Goal: Task Accomplishment & Management: Complete application form

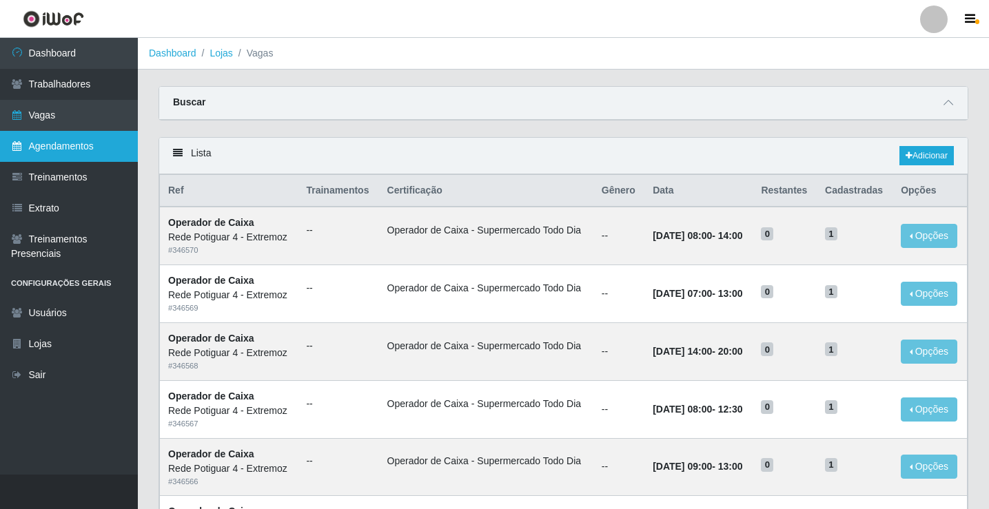
drag, startPoint x: 99, startPoint y: 124, endPoint x: 103, endPoint y: 131, distance: 8.4
click at [99, 125] on link "Vagas" at bounding box center [69, 115] width 138 height 31
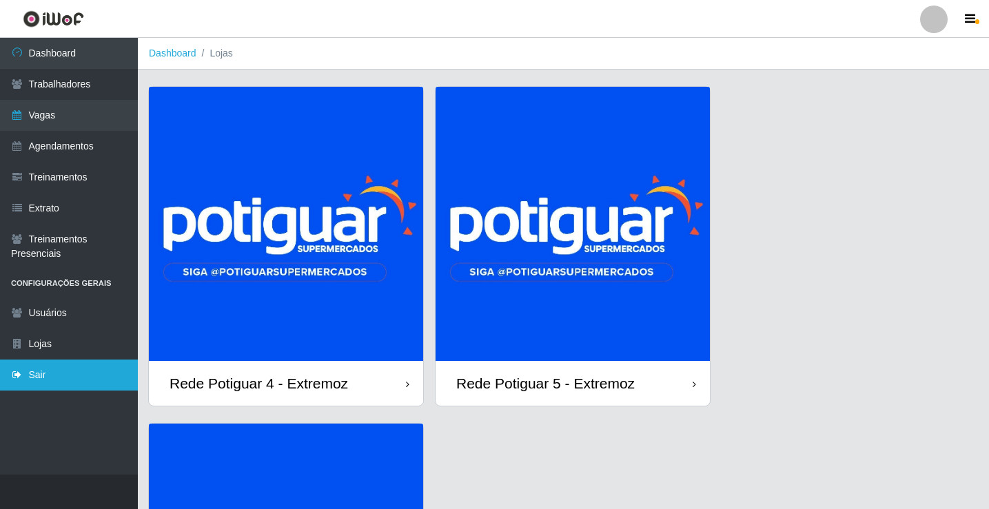
click at [72, 379] on link "Sair" at bounding box center [69, 375] width 138 height 31
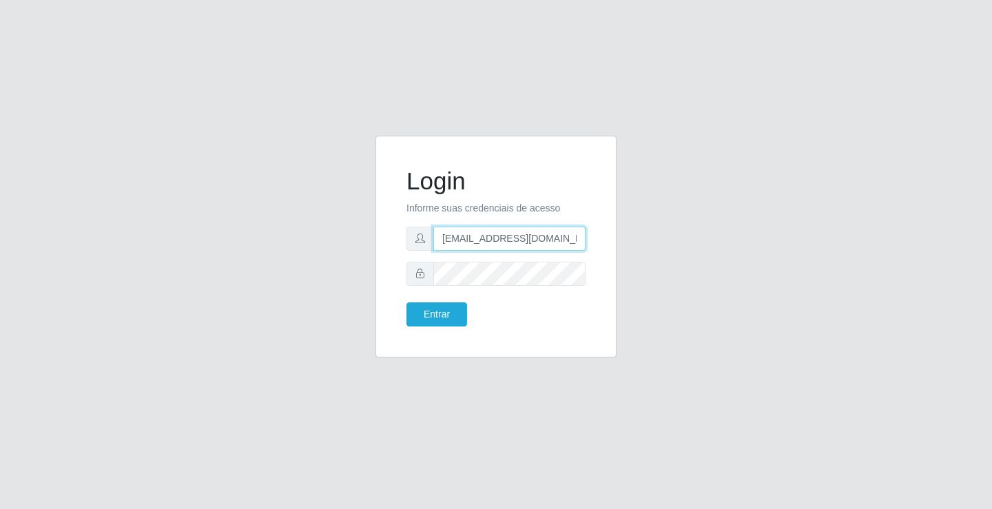
click at [452, 242] on input "departamentopessoal2@sbcvarejistas.com.br" at bounding box center [509, 239] width 152 height 24
type input "rh.supermercadopotiguar@gmail.com"
click at [446, 323] on button "Entrar" at bounding box center [437, 315] width 61 height 24
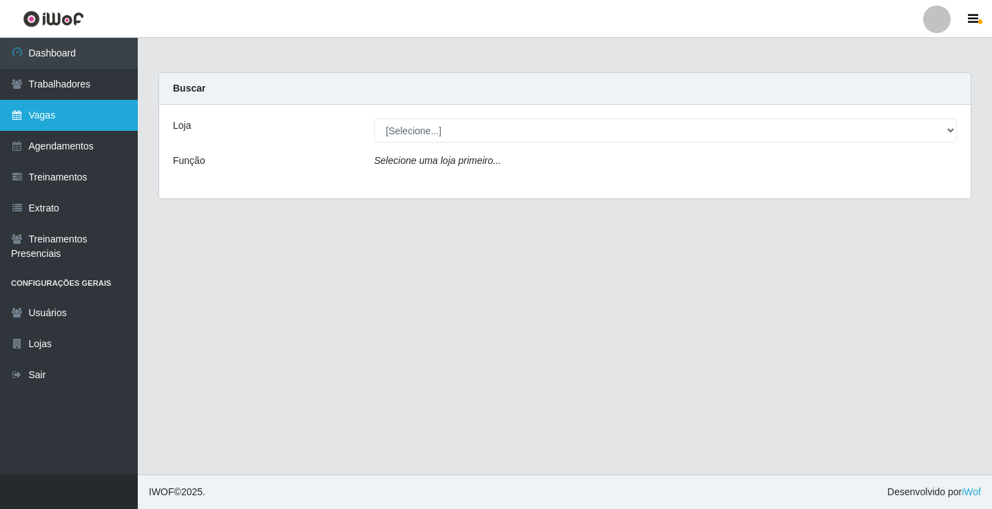
click at [63, 112] on link "Vagas" at bounding box center [69, 115] width 138 height 31
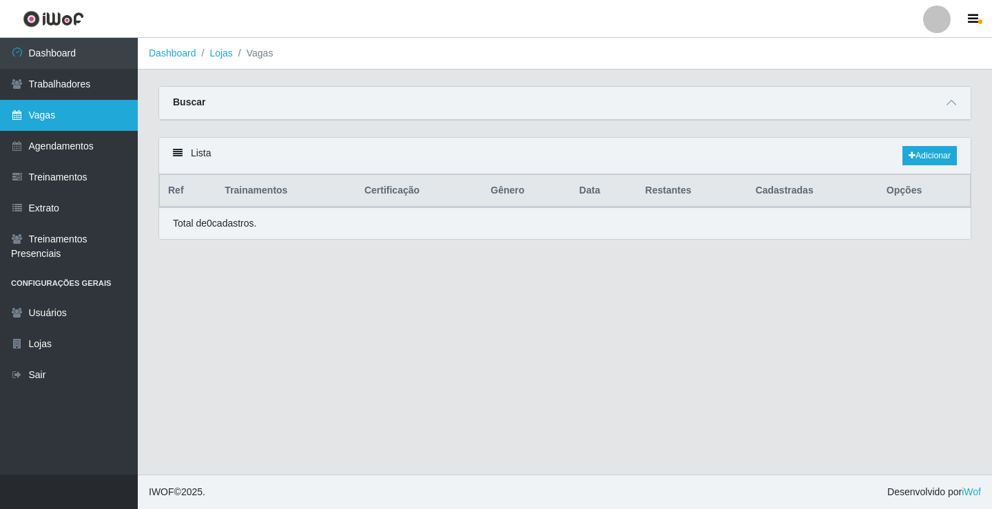
click at [70, 120] on link "Vagas" at bounding box center [69, 115] width 138 height 31
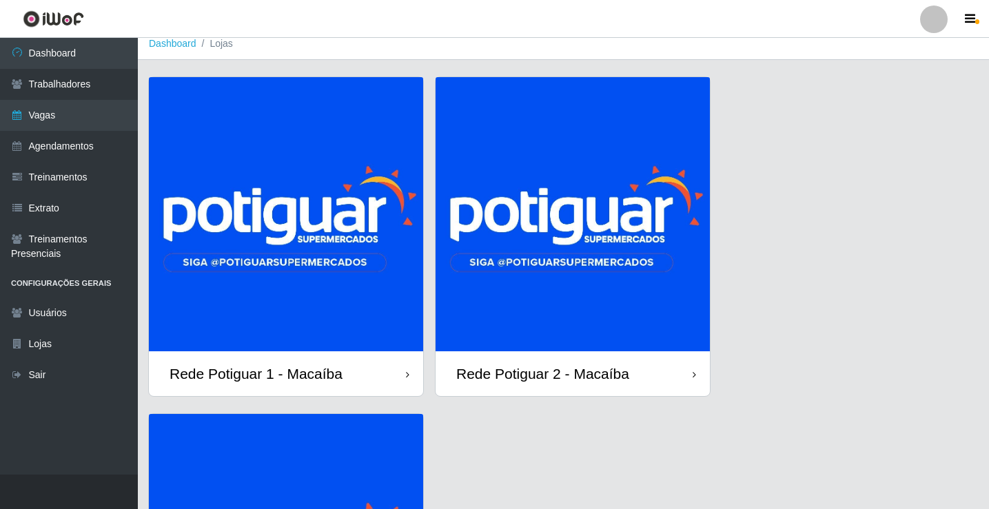
scroll to position [69, 0]
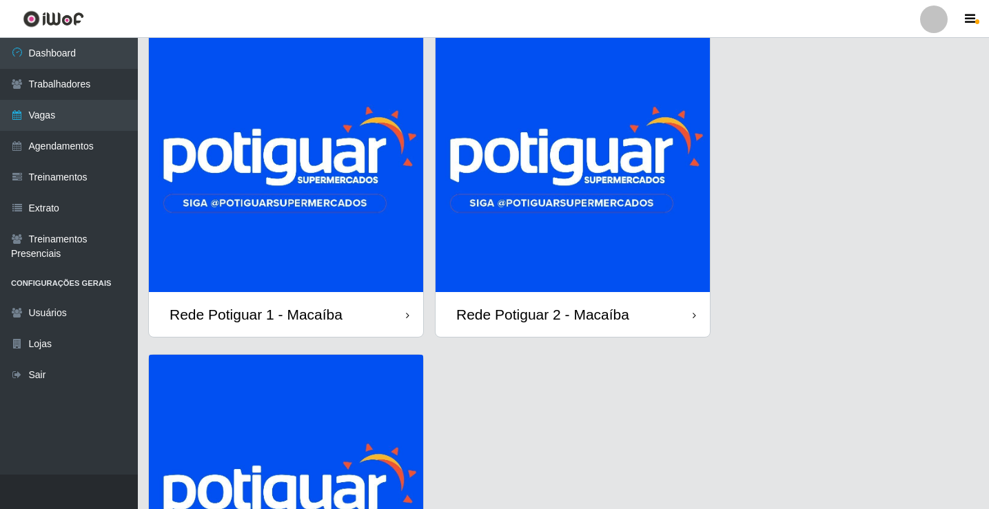
click at [564, 178] on img at bounding box center [573, 155] width 274 height 274
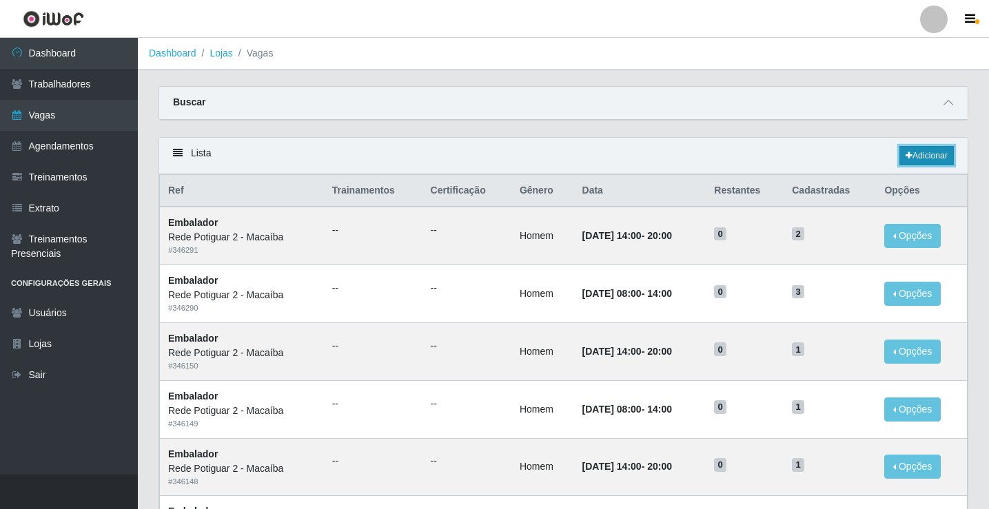
click at [919, 164] on link "Adicionar" at bounding box center [926, 155] width 54 height 19
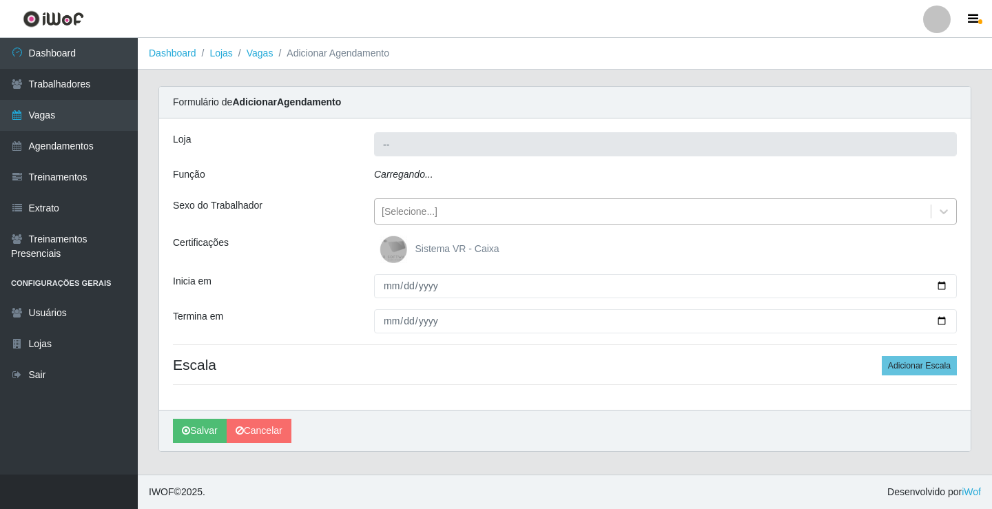
type input "Rede Potiguar 2 - Macaíba"
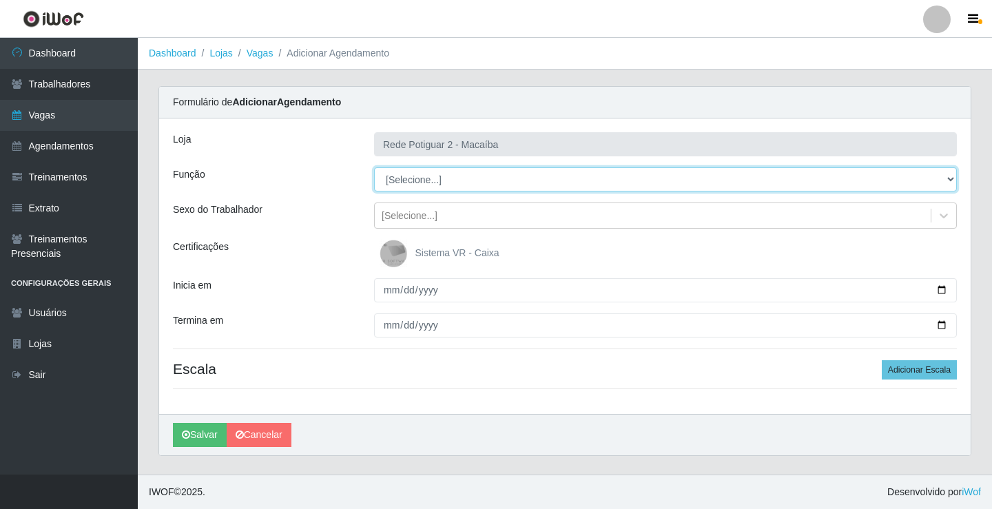
click at [455, 188] on select "[Selecione...] ASG ASG + ASG ++ Auxiliar de Estoque Balconista Embalador Reposi…" at bounding box center [665, 179] width 583 height 24
select select "1"
click at [374, 167] on select "[Selecione...] ASG ASG + ASG ++ Auxiliar de Estoque Balconista Embalador Reposi…" at bounding box center [665, 179] width 583 height 24
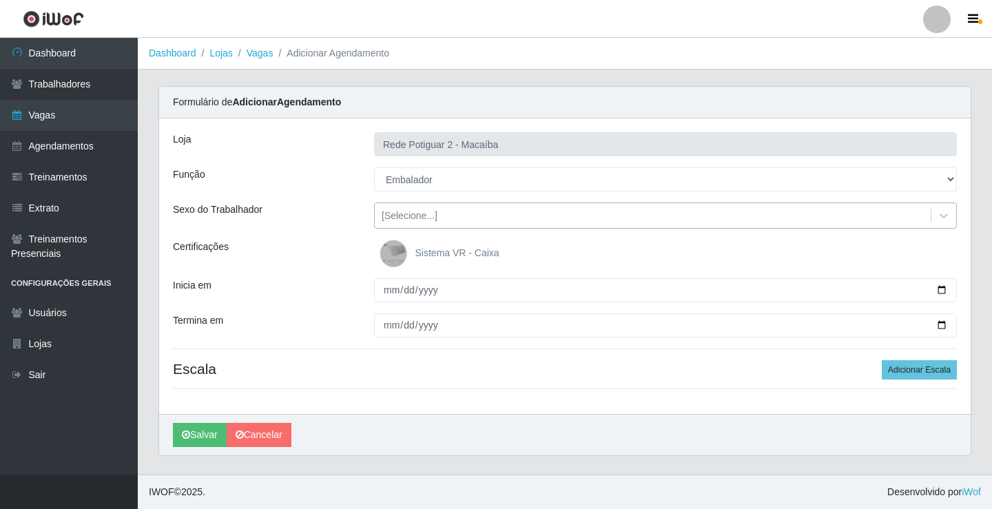
click at [455, 215] on div "[Selecione...]" at bounding box center [653, 216] width 556 height 23
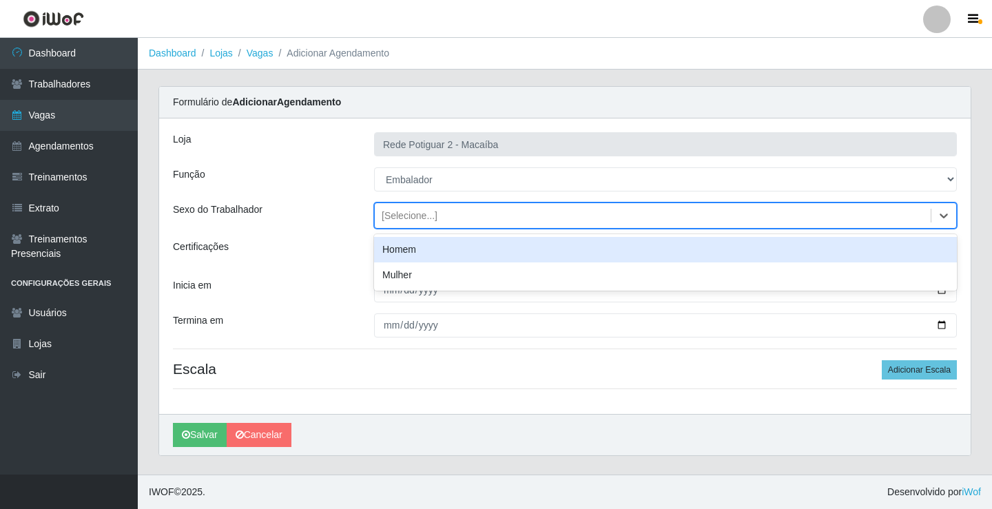
click at [435, 254] on div "Homem" at bounding box center [665, 249] width 583 height 25
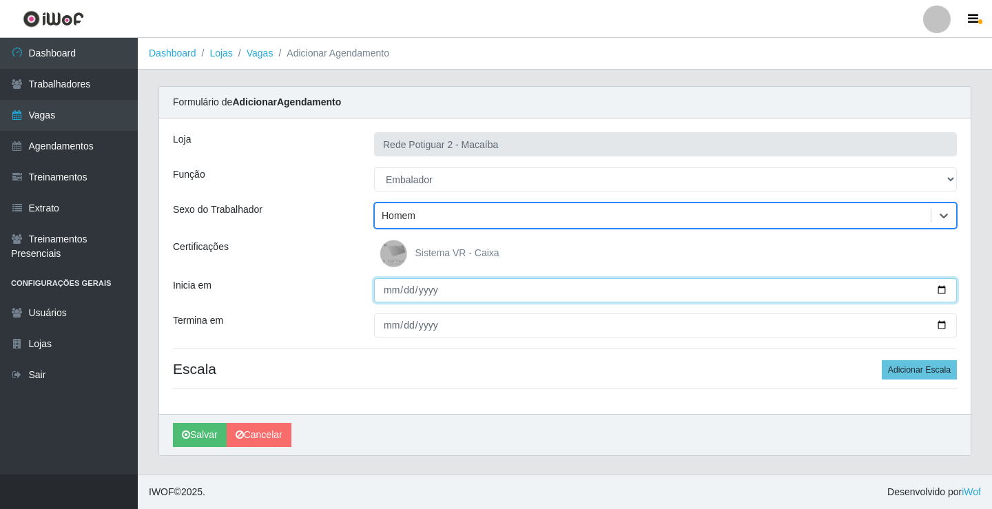
click at [394, 296] on input "Inicia em" at bounding box center [665, 290] width 583 height 24
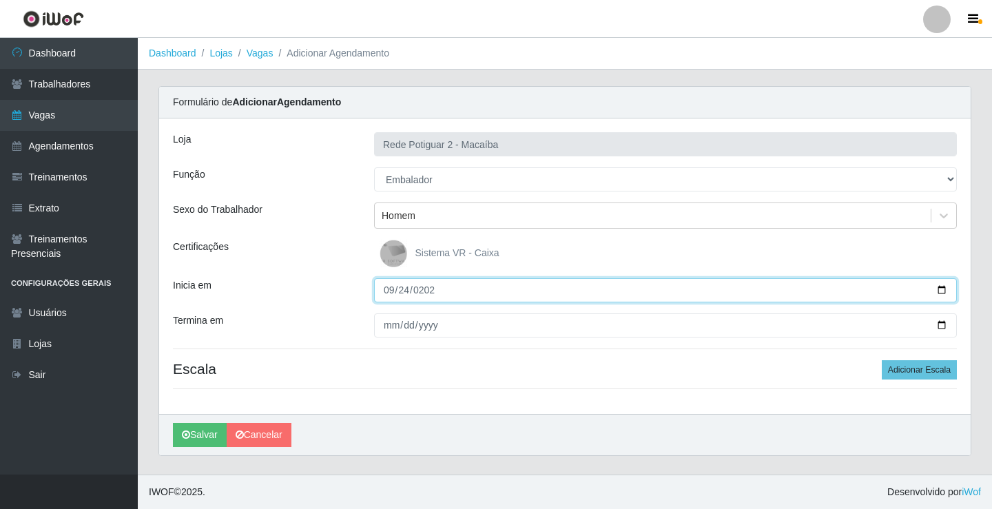
type input "[DATE]"
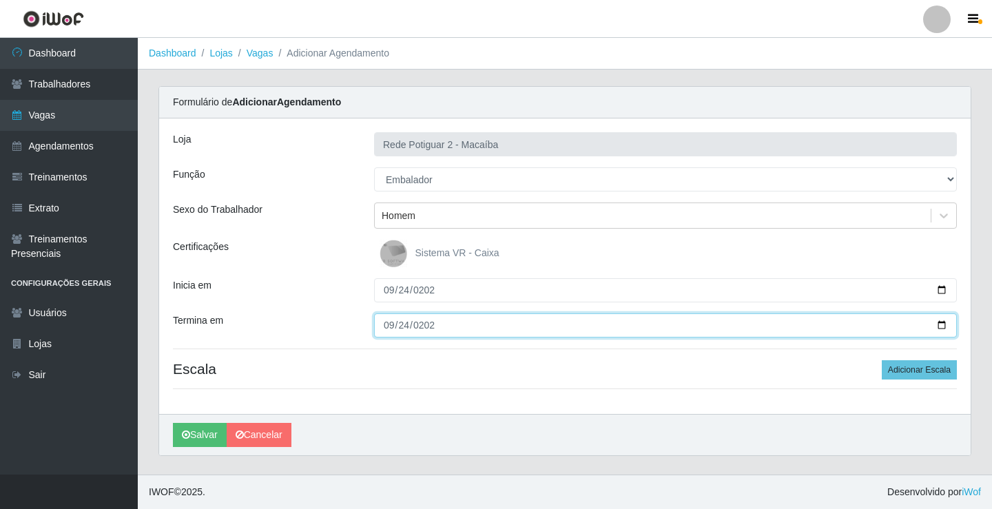
type input "[DATE]"
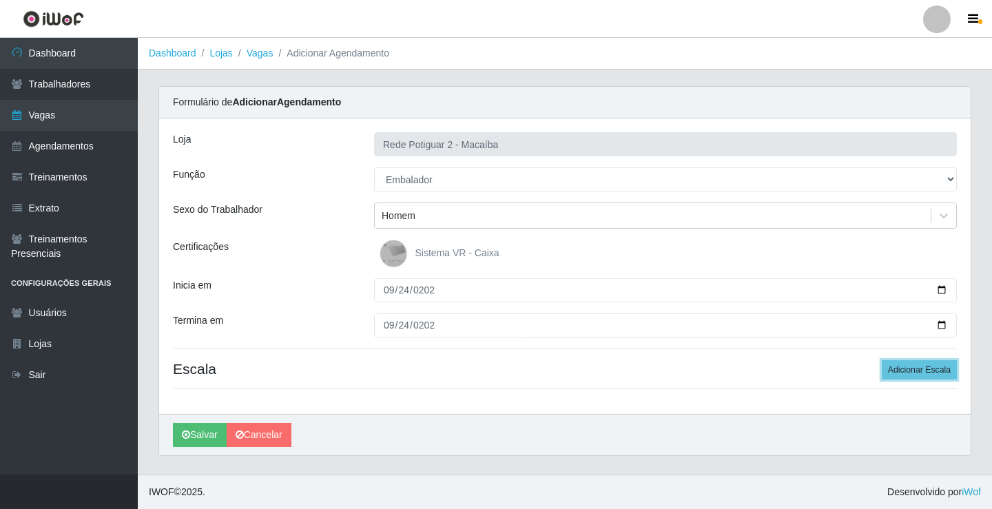
click at [882, 360] on button "Adicionar Escala" at bounding box center [919, 369] width 75 height 19
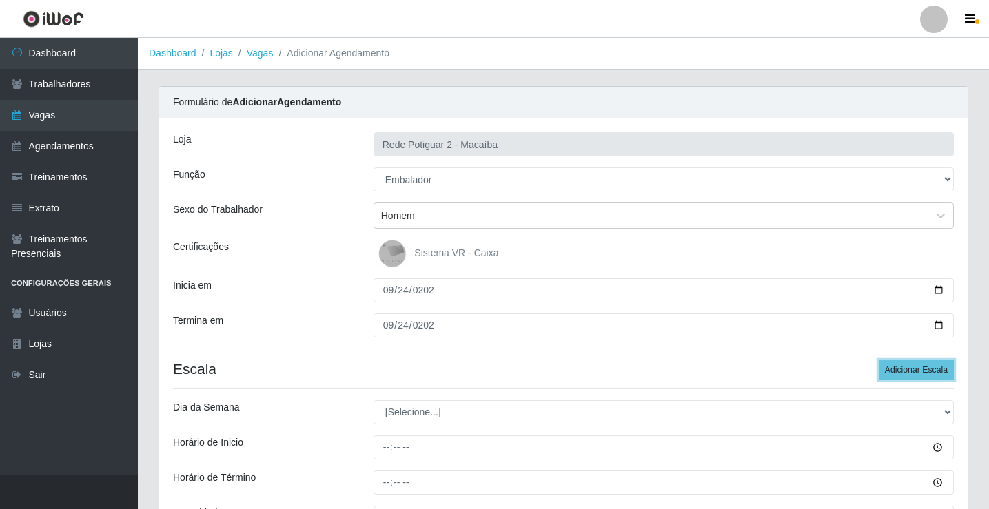
drag, startPoint x: 911, startPoint y: 360, endPoint x: 757, endPoint y: 423, distance: 166.0
click at [911, 362] on button "Adicionar Escala" at bounding box center [916, 369] width 75 height 19
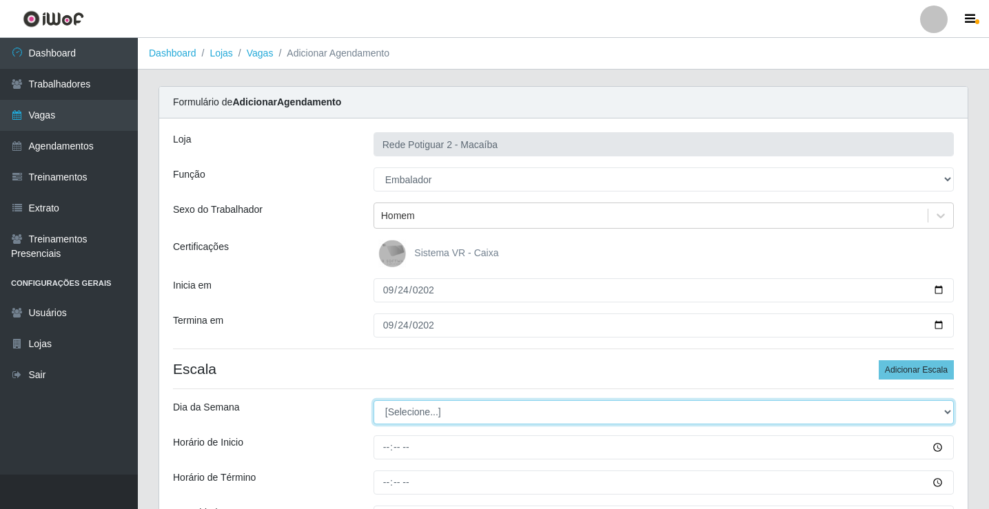
click at [409, 405] on select "[Selecione...] Segunda Terça Quarta Quinta Sexta Sábado Domingo" at bounding box center [664, 412] width 580 height 24
select select "3"
click at [374, 400] on select "[Selecione...] Segunda Terça Quarta Quinta Sexta Sábado Domingo" at bounding box center [664, 412] width 580 height 24
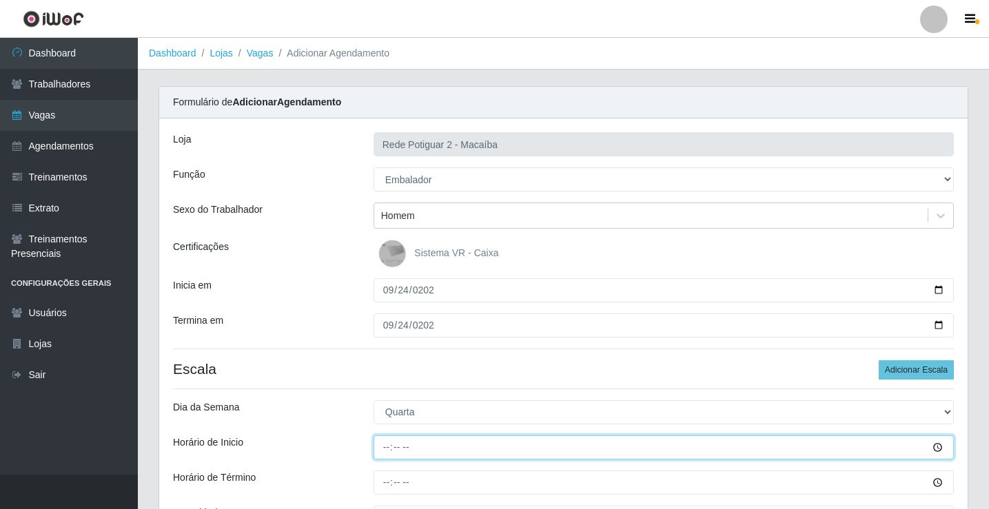
click at [386, 448] on input "Horário de Inicio" at bounding box center [664, 448] width 580 height 24
type input "08:00"
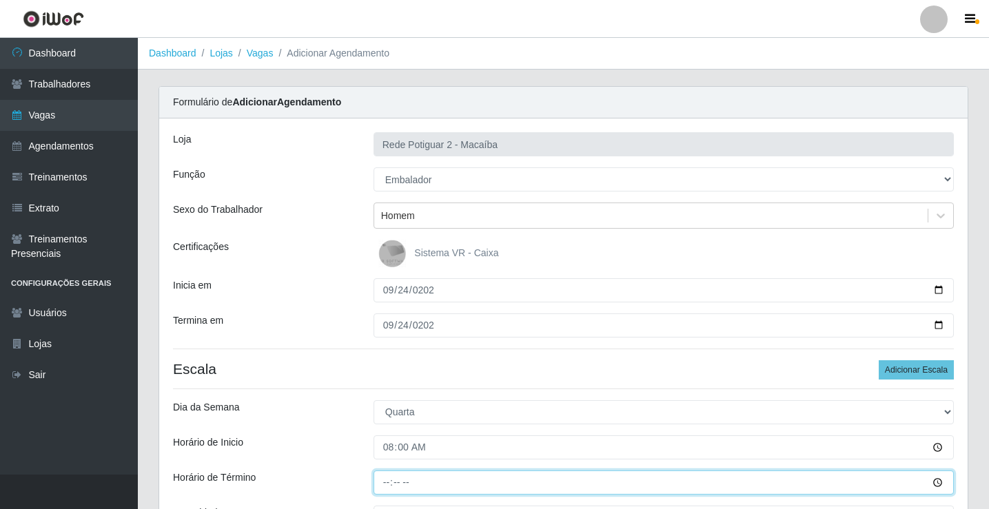
type input "14:00"
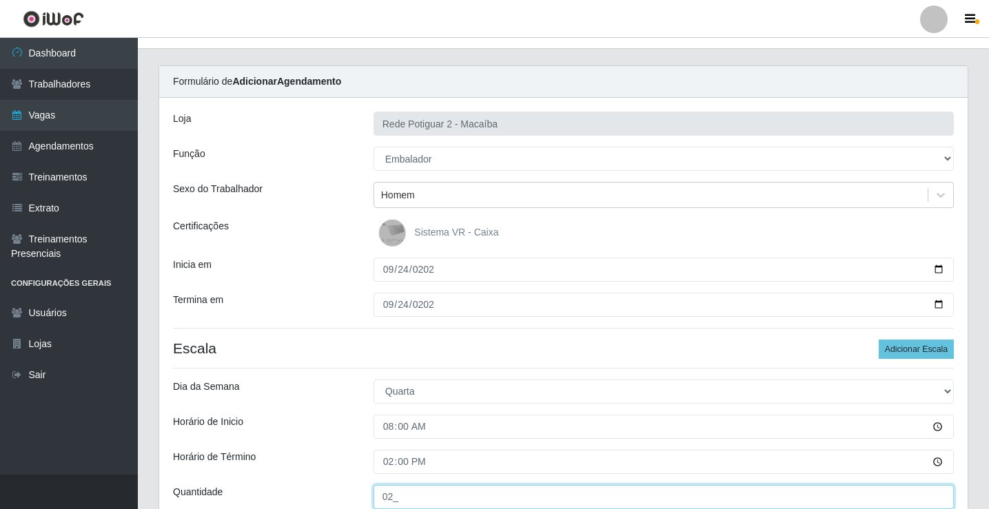
type input "02_"
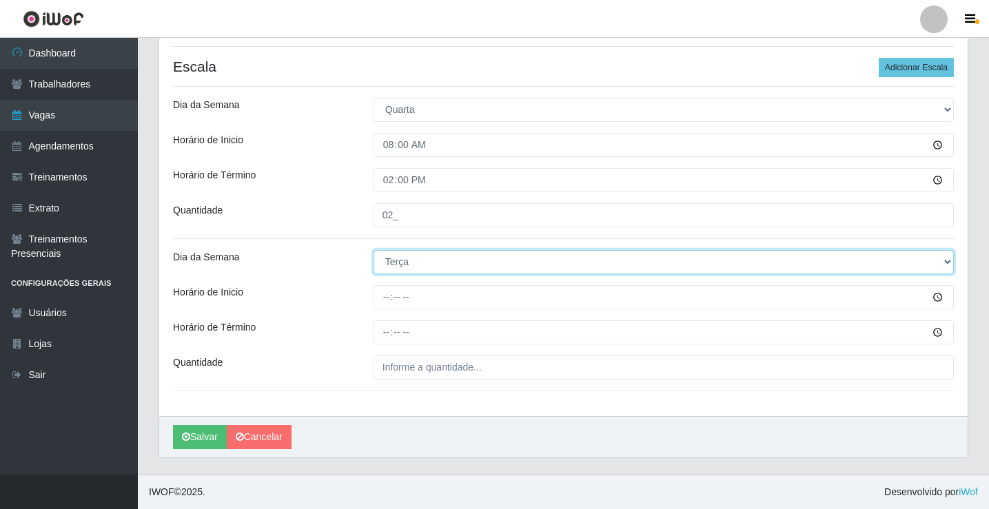
select select "3"
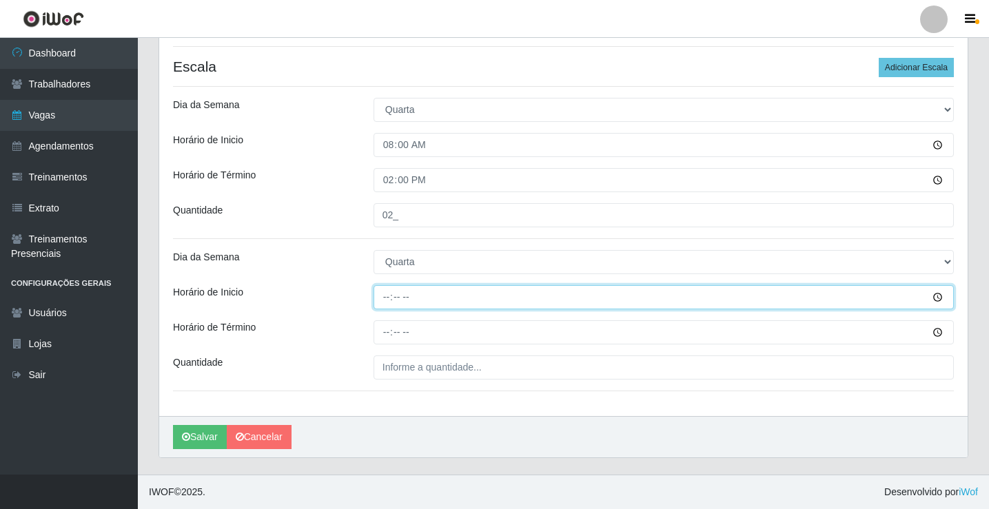
type input "14:00"
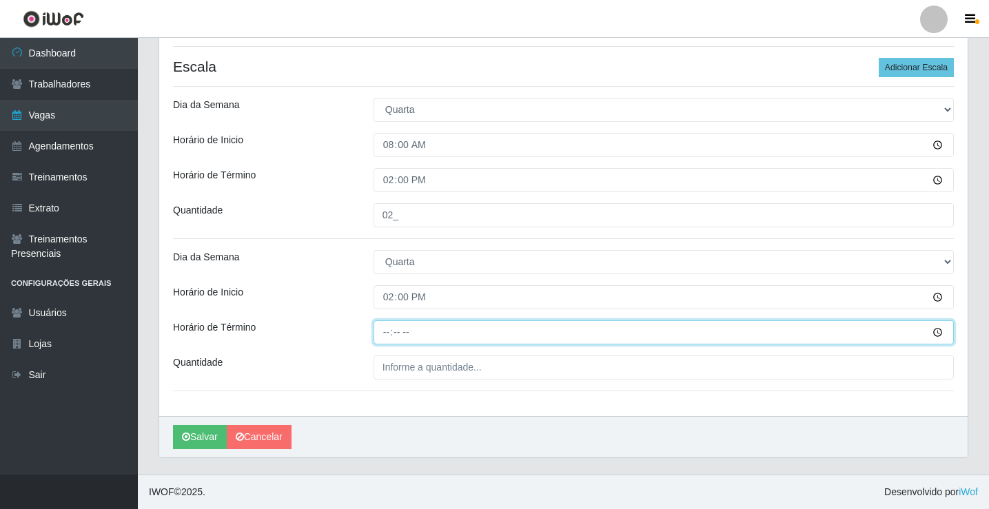
type input "20:00"
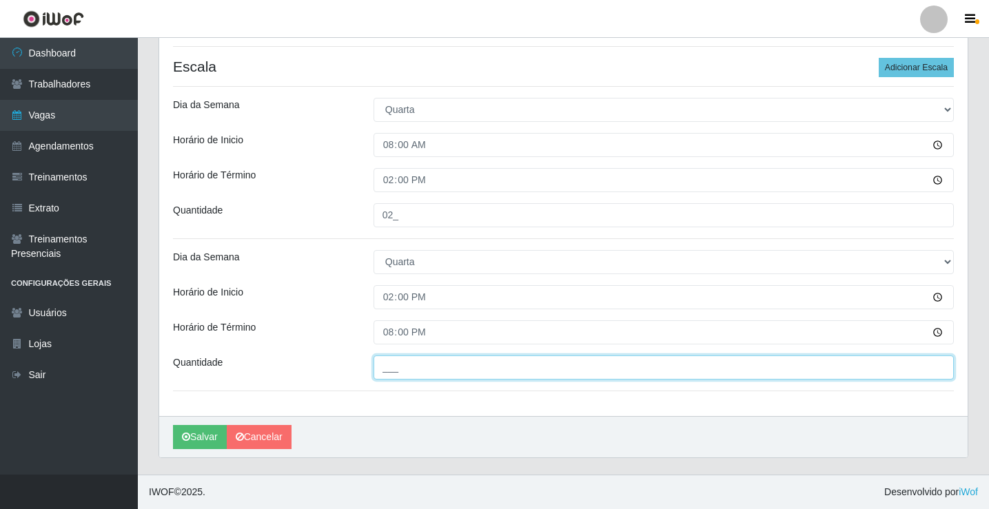
type input "___"
click at [429, 372] on input "___" at bounding box center [664, 368] width 580 height 24
type input "02_"
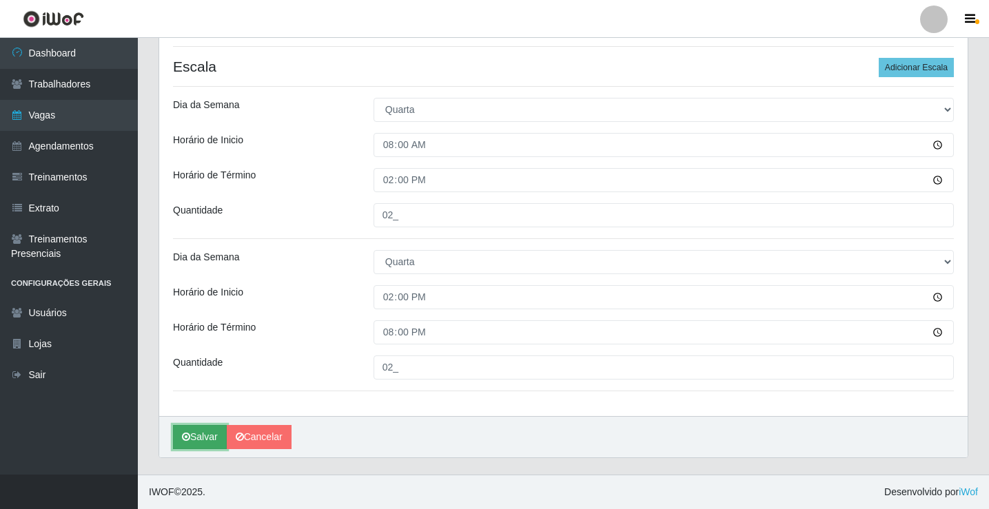
click at [203, 440] on button "Salvar" at bounding box center [200, 437] width 54 height 24
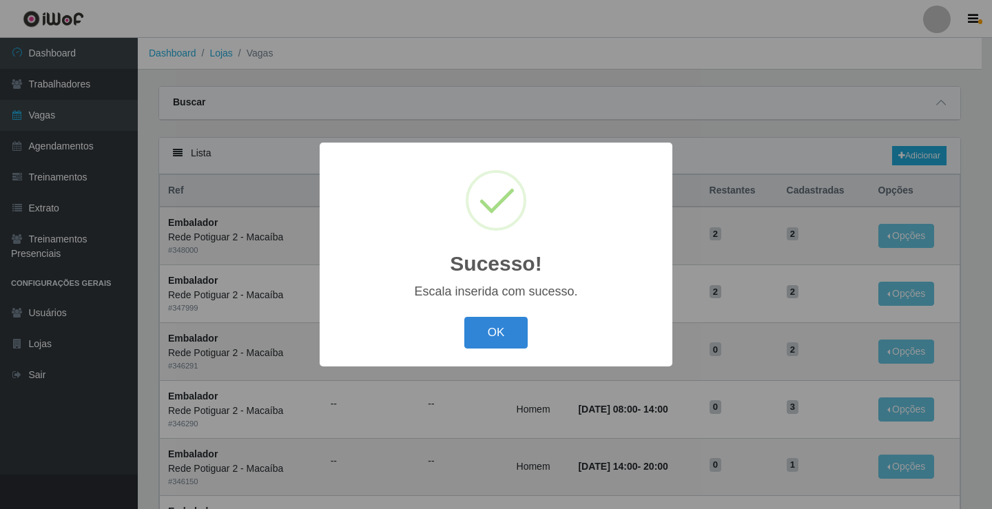
drag, startPoint x: 504, startPoint y: 338, endPoint x: 697, endPoint y: 236, distance: 218.6
click at [502, 338] on button "OK" at bounding box center [497, 333] width 64 height 32
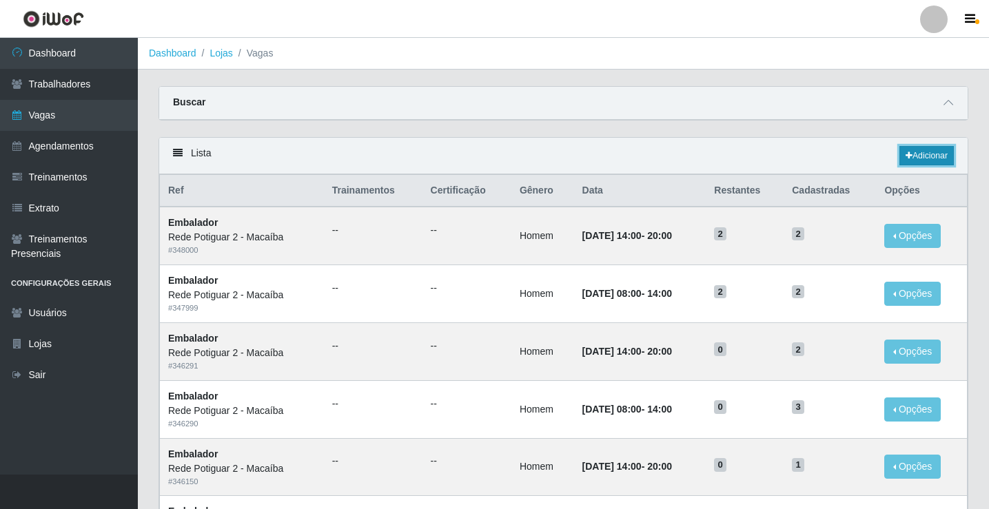
click at [935, 156] on link "Adicionar" at bounding box center [926, 155] width 54 height 19
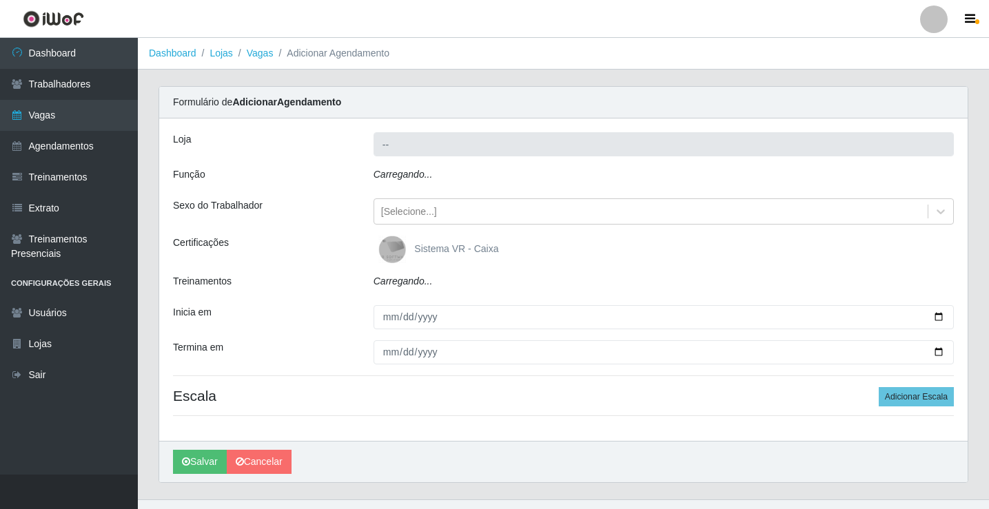
type input "Rede Potiguar 2 - Macaíba"
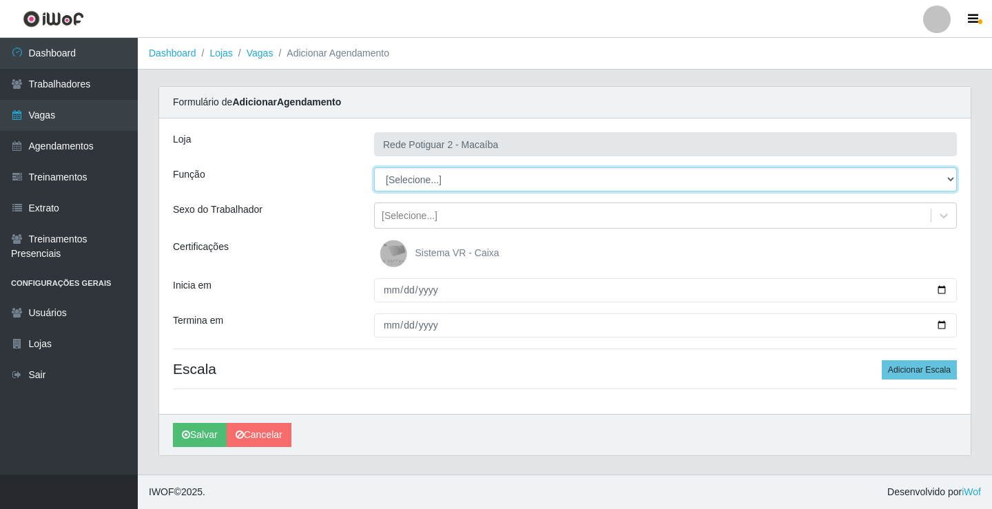
click at [416, 178] on select "[Selecione...] ASG ASG + ASG ++ Auxiliar de Estoque Balconista Embalador Reposi…" at bounding box center [665, 179] width 583 height 24
select select "1"
click at [374, 167] on select "[Selecione...] ASG ASG + ASG ++ Auxiliar de Estoque Balconista Embalador Reposi…" at bounding box center [665, 179] width 583 height 24
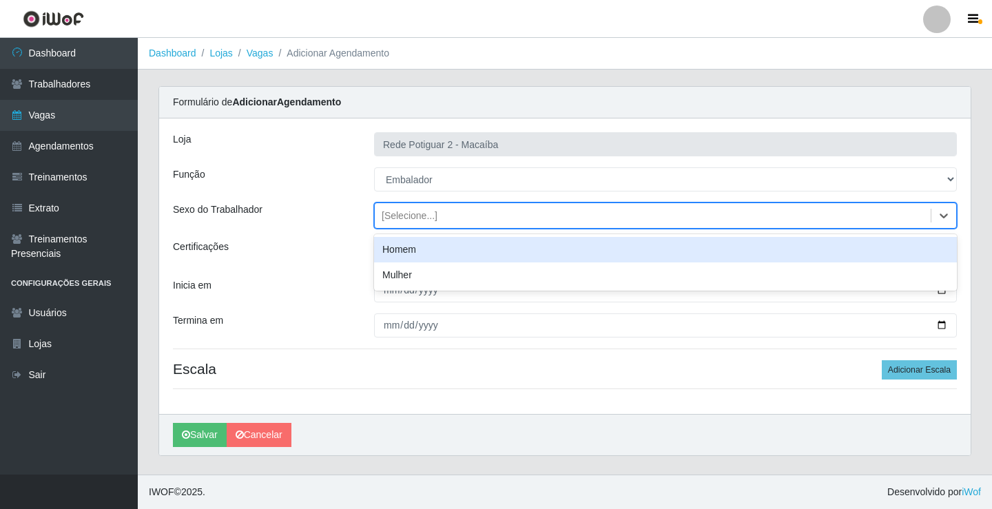
click at [462, 207] on div "[Selecione...]" at bounding box center [653, 216] width 556 height 23
click at [436, 247] on div "Homem" at bounding box center [665, 249] width 583 height 25
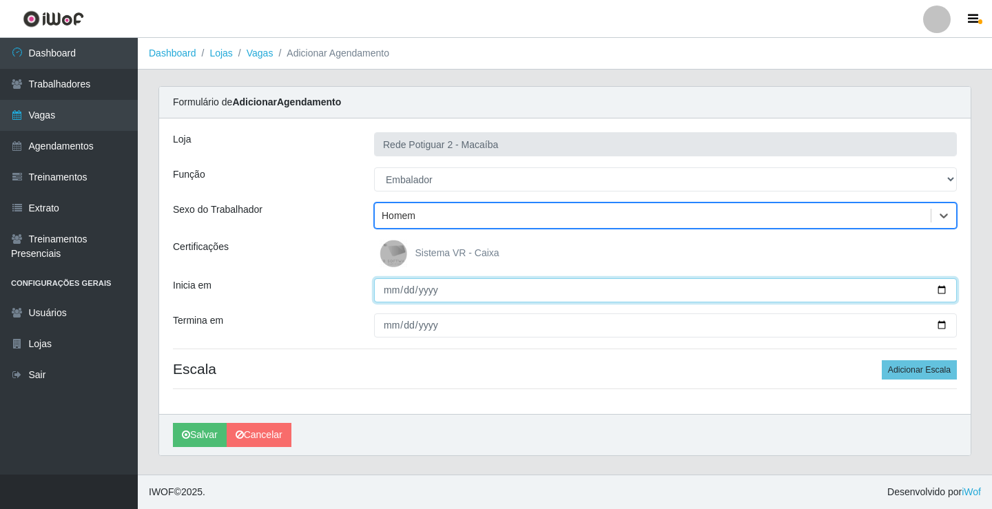
click at [394, 288] on input "Inicia em" at bounding box center [665, 290] width 583 height 24
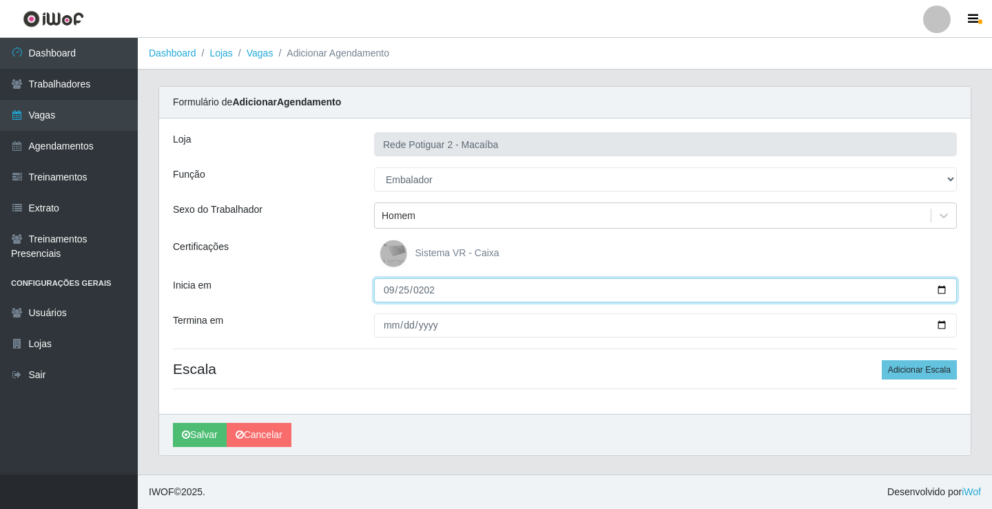
type input "[DATE]"
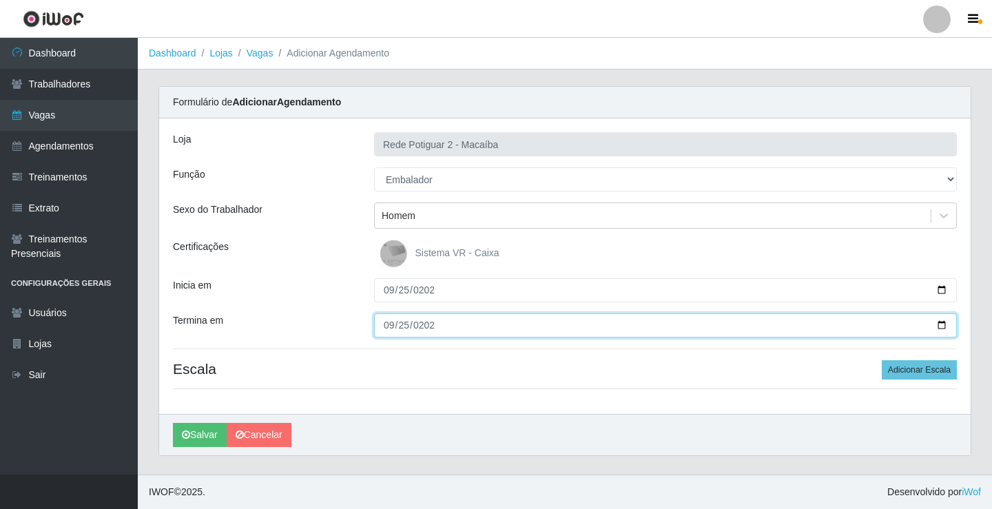
type input "[DATE]"
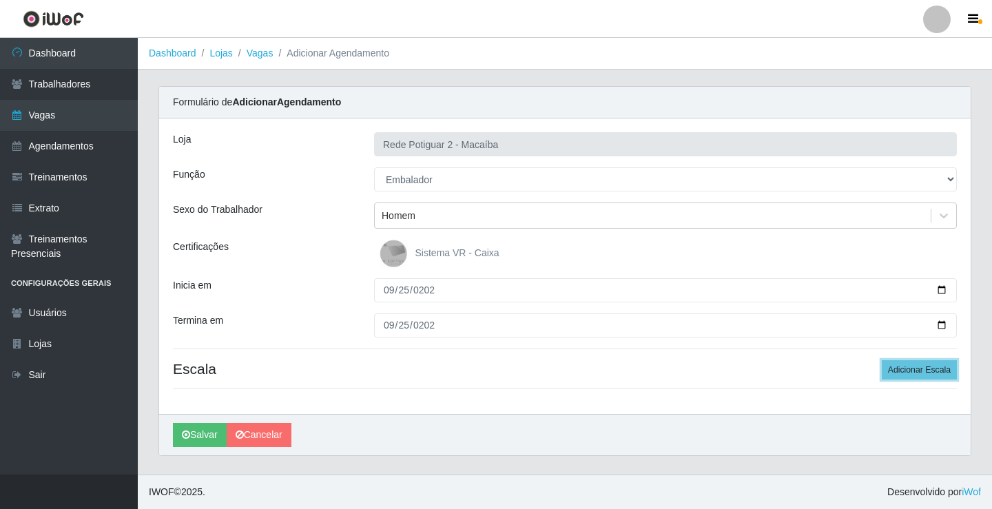
click at [882, 360] on button "Adicionar Escala" at bounding box center [919, 369] width 75 height 19
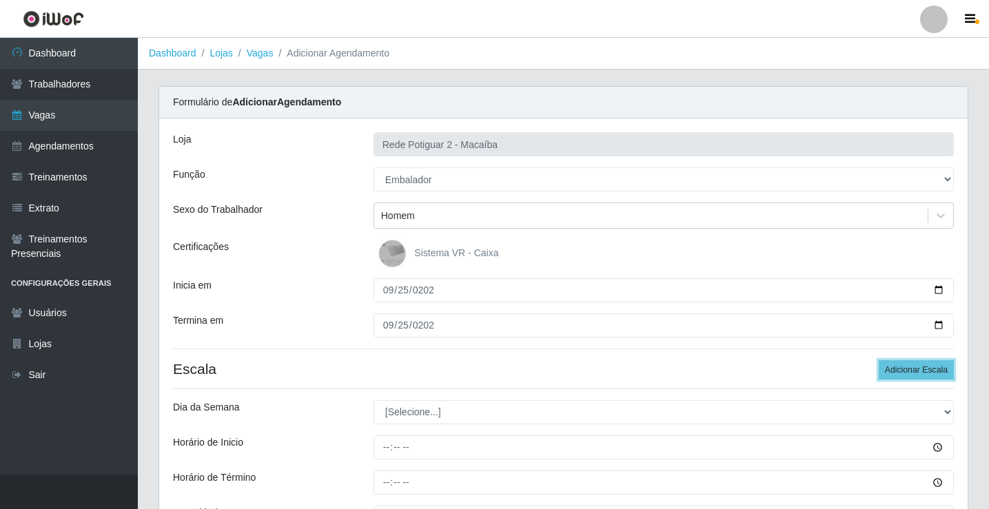
click at [879, 360] on button "Adicionar Escala" at bounding box center [916, 369] width 75 height 19
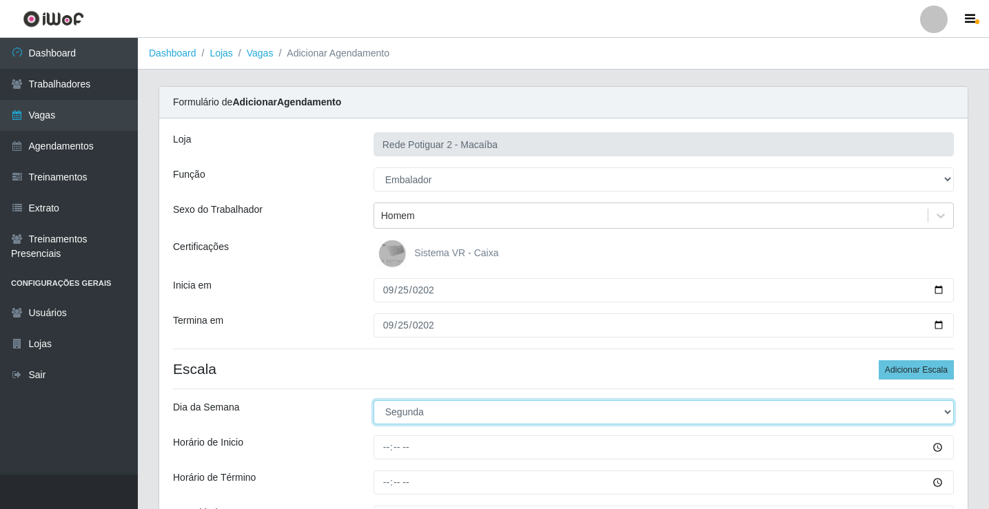
select select "2"
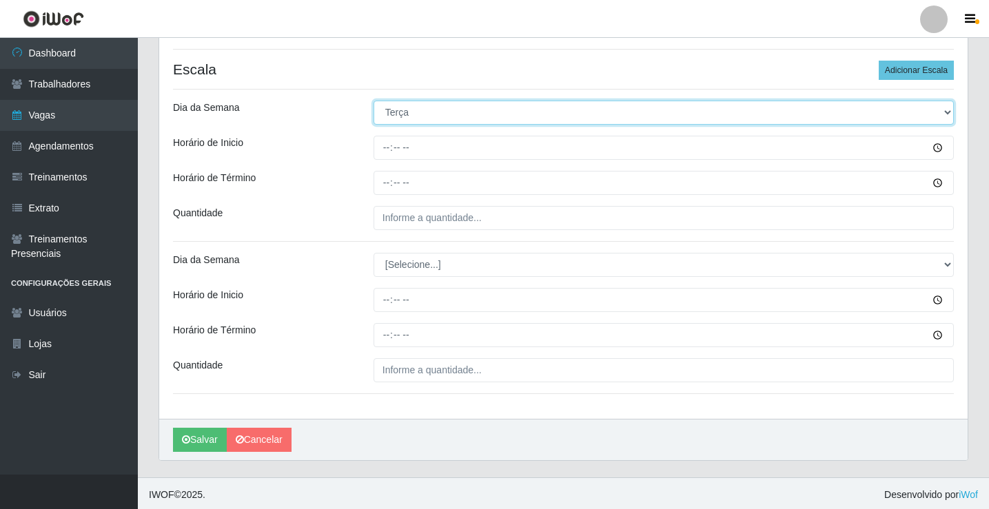
scroll to position [303, 0]
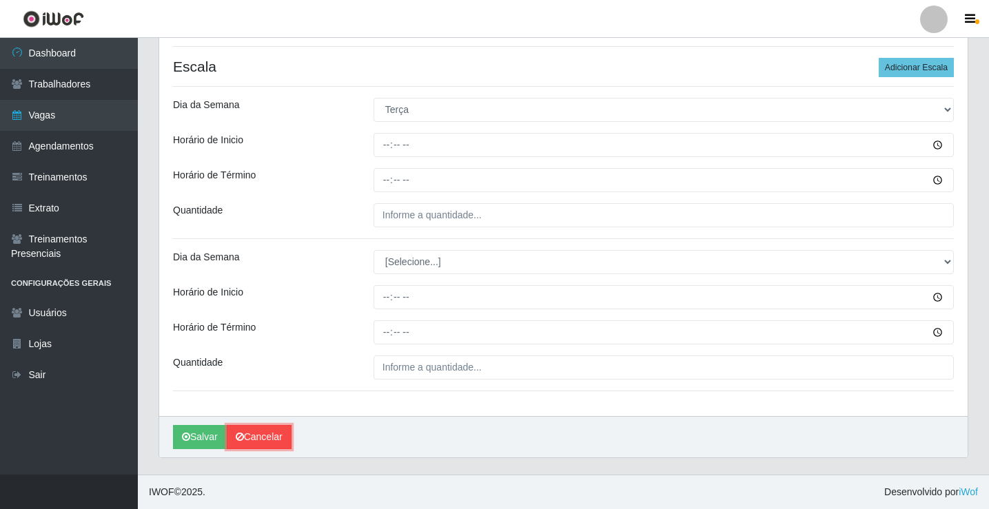
click at [278, 431] on link "Cancelar" at bounding box center [259, 437] width 65 height 24
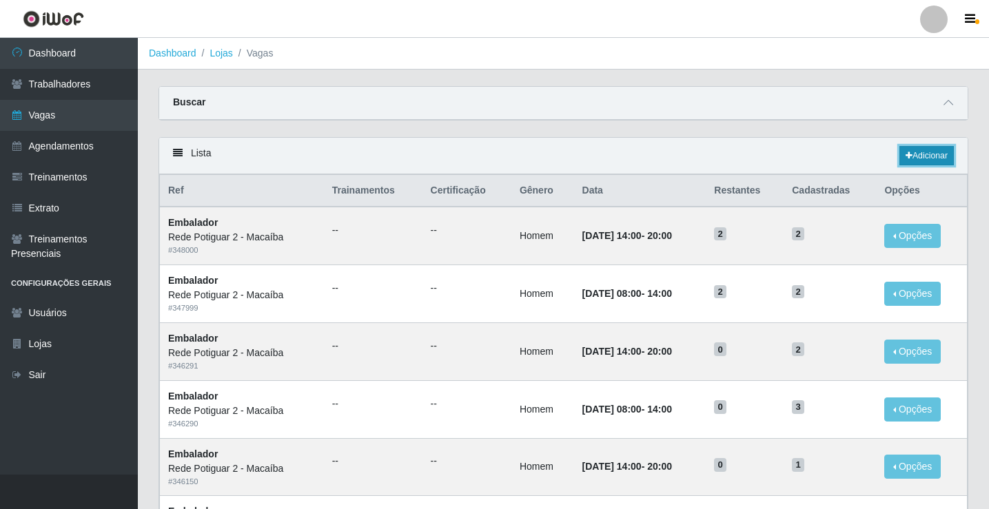
click at [922, 161] on link "Adicionar" at bounding box center [926, 155] width 54 height 19
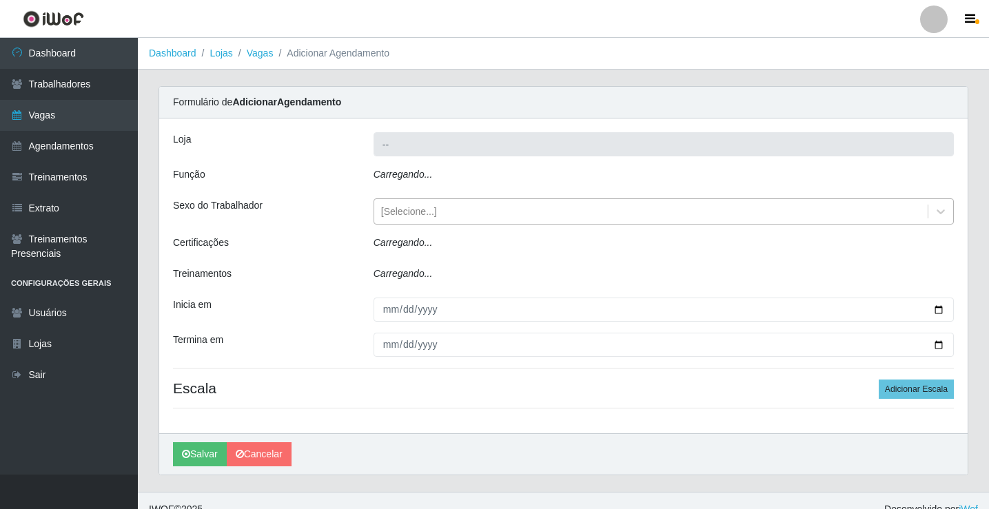
type input "Rede Potiguar 2 - Macaíba"
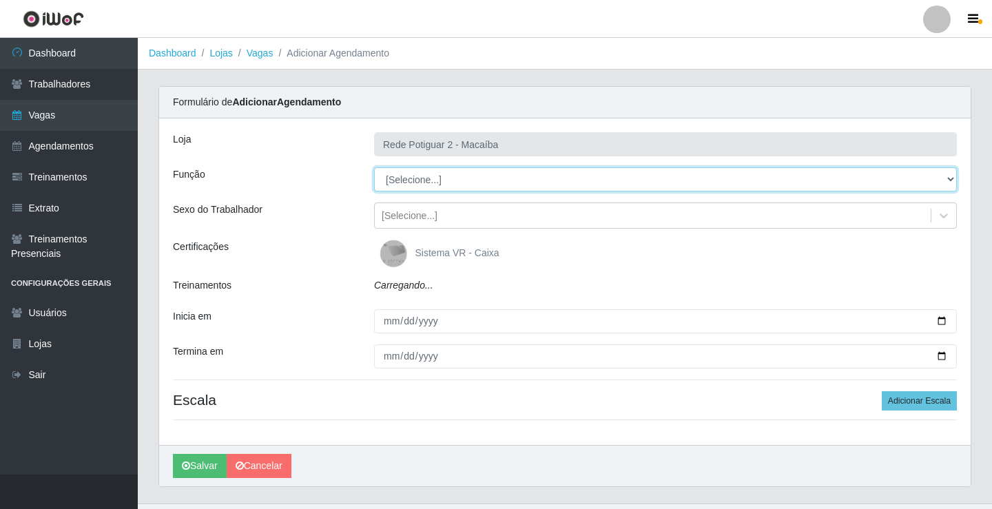
click at [458, 183] on select "[Selecione...] ASG ASG + ASG ++ Auxiliar de Estoque Balconista Embalador Reposi…" at bounding box center [665, 179] width 583 height 24
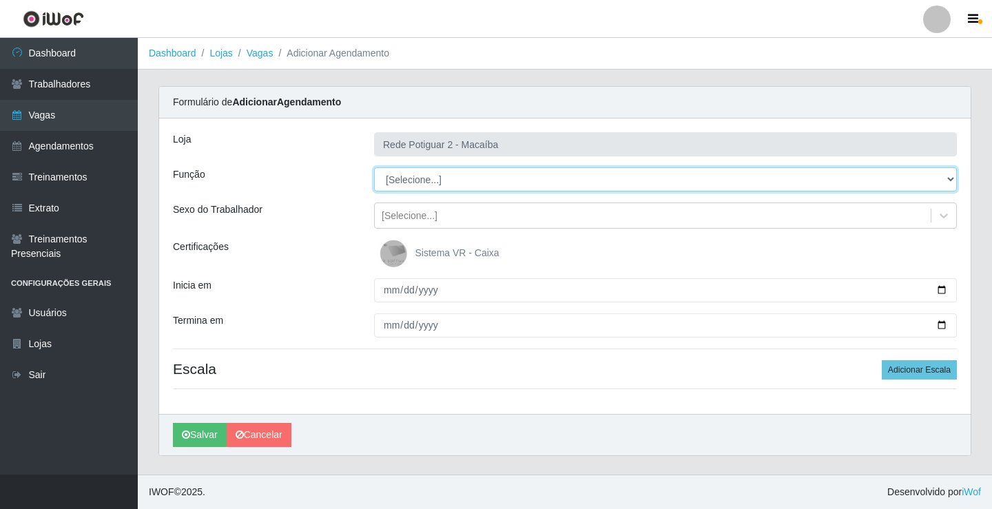
select select "1"
click at [374, 167] on select "[Selecione...] ASG ASG + ASG ++ Auxiliar de Estoque Balconista Embalador Reposi…" at bounding box center [665, 179] width 583 height 24
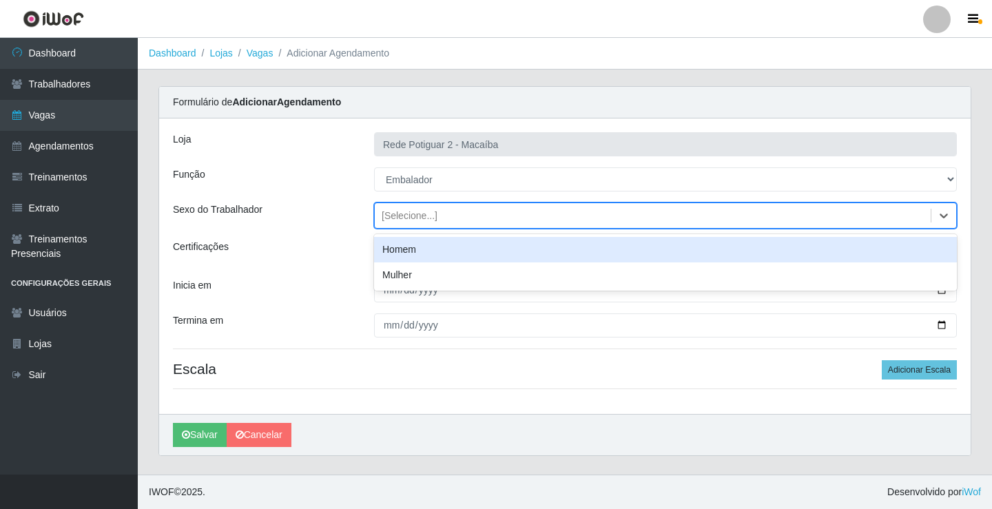
click at [456, 212] on div "[Selecione...]" at bounding box center [653, 216] width 556 height 23
drag, startPoint x: 433, startPoint y: 244, endPoint x: 402, endPoint y: 282, distance: 49.0
click at [433, 245] on div "Homem" at bounding box center [665, 249] width 583 height 25
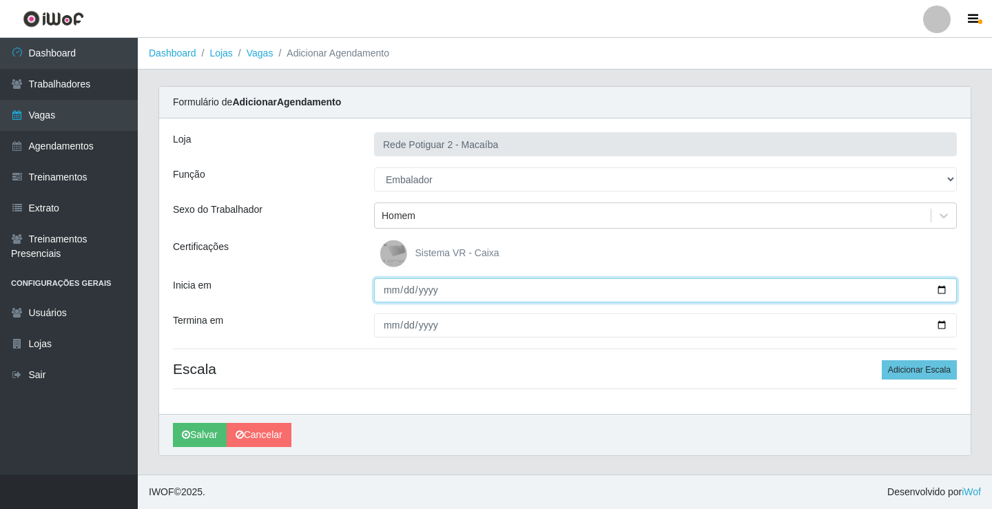
click at [388, 300] on input "Inicia em" at bounding box center [665, 290] width 583 height 24
type input "[DATE]"
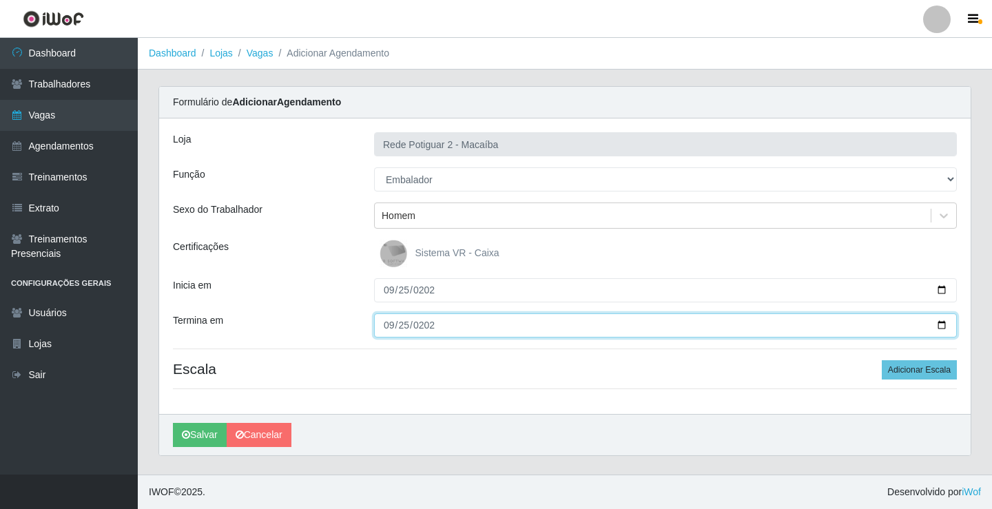
type input "[DATE]"
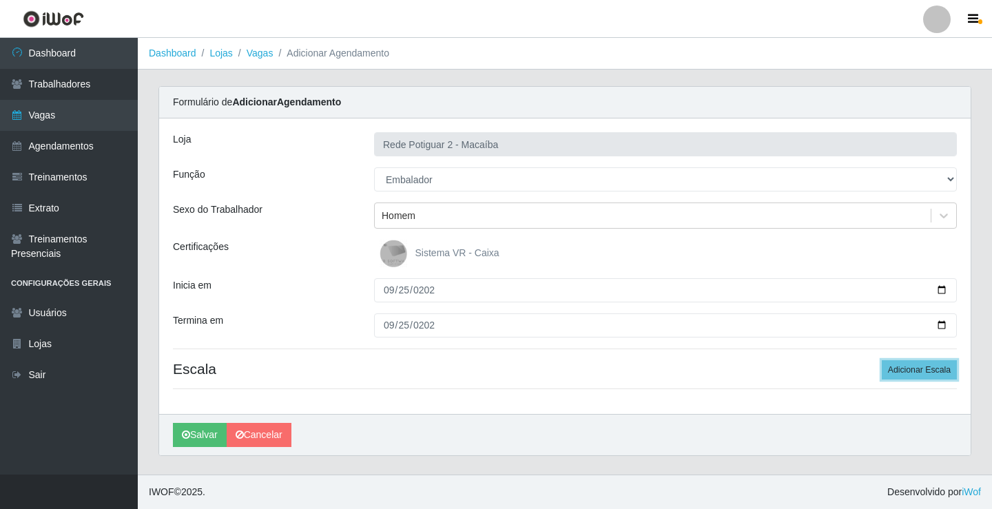
click at [882, 360] on button "Adicionar Escala" at bounding box center [919, 369] width 75 height 19
click at [879, 360] on button "Adicionar Escala" at bounding box center [916, 369] width 75 height 19
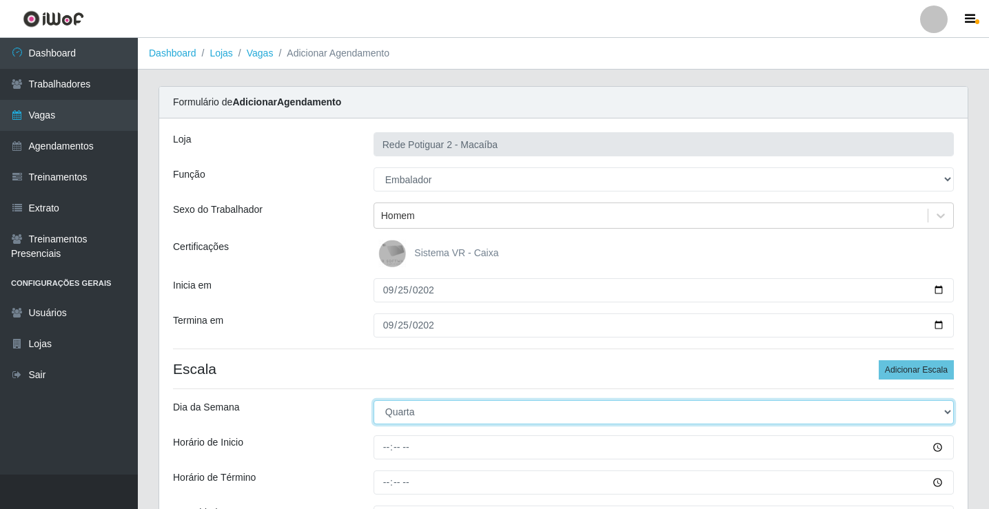
select select "4"
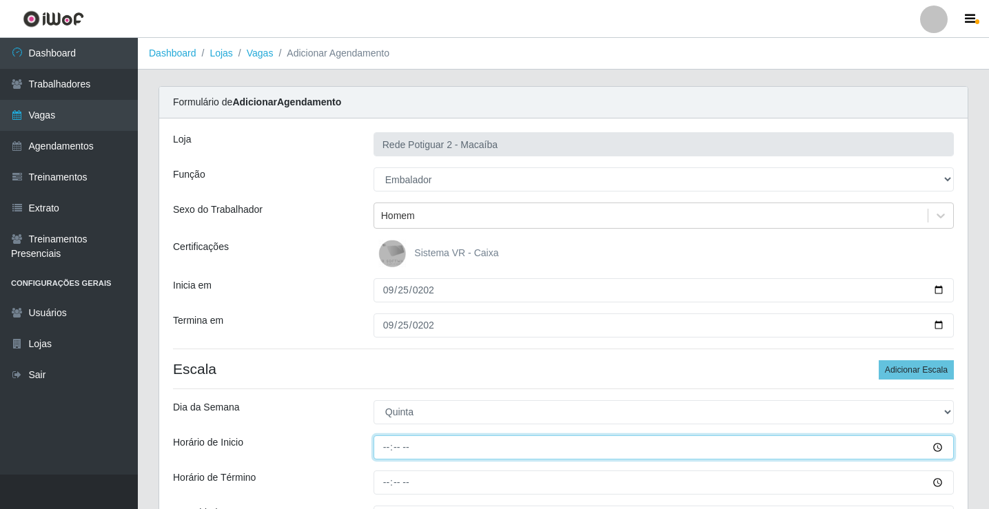
type input "08:00"
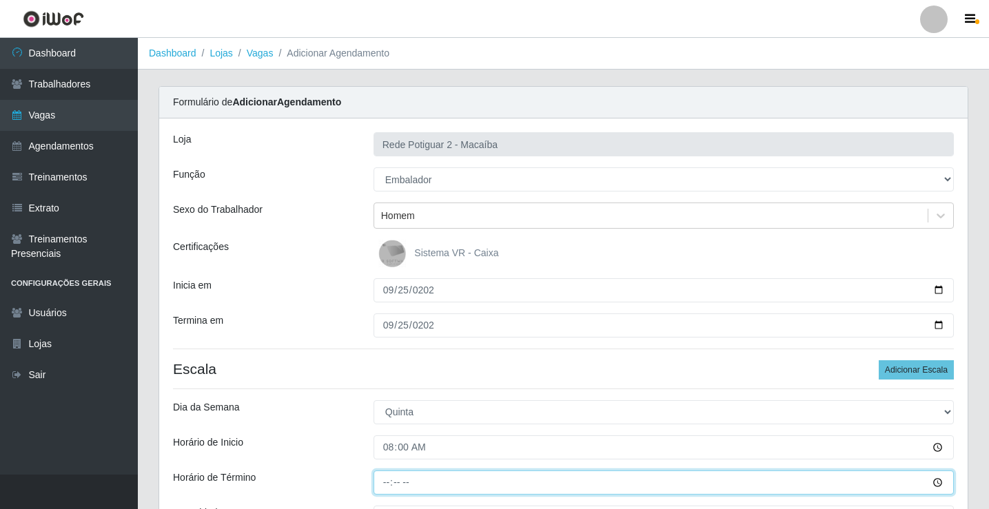
type input "14:00"
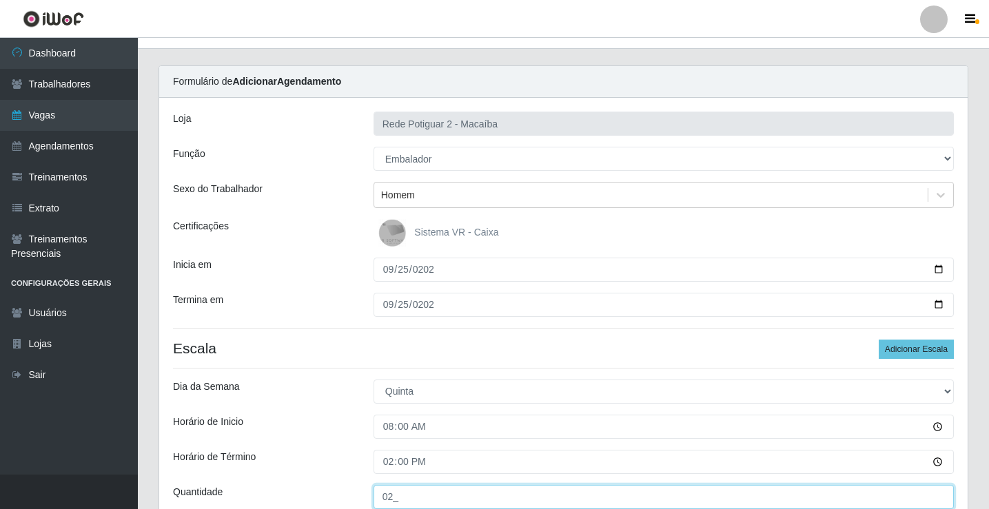
type input "02_"
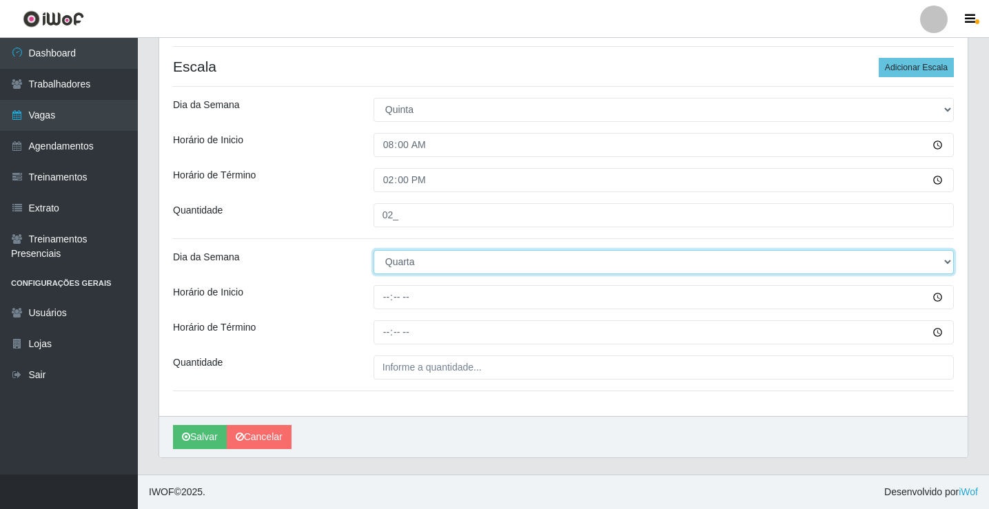
select select "4"
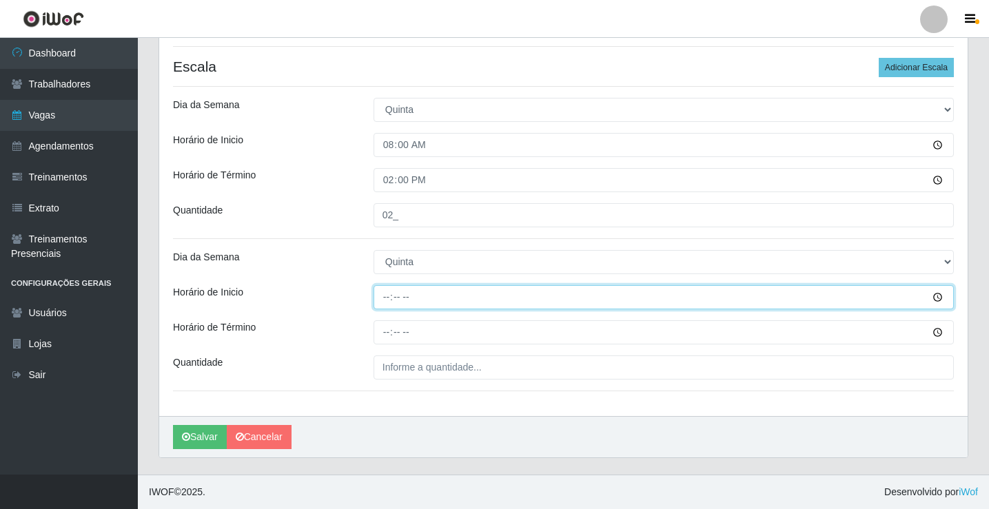
type input "14:00"
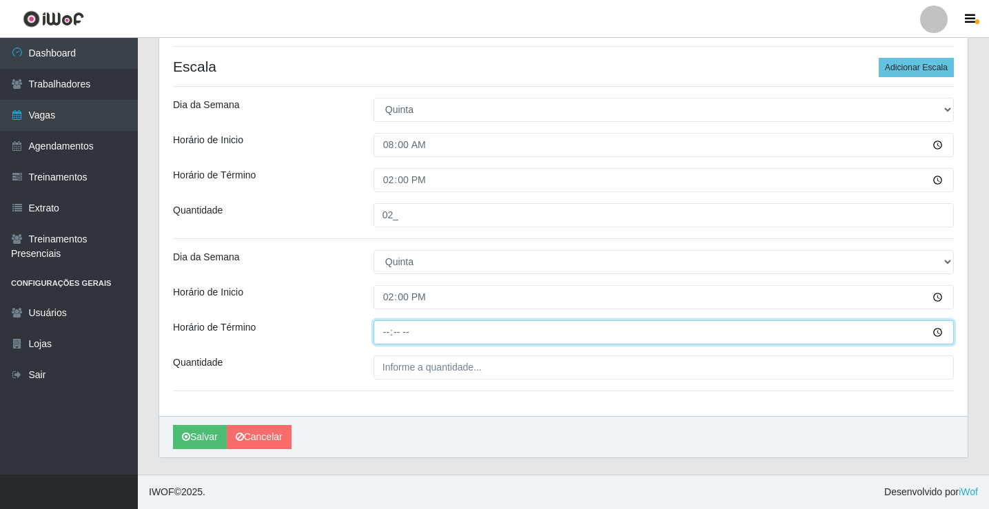
type input "20:00"
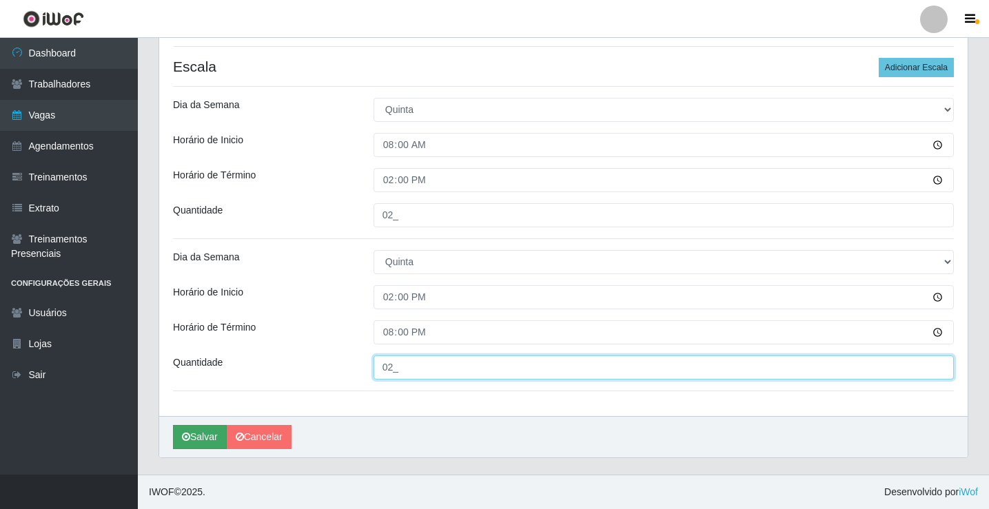
type input "02_"
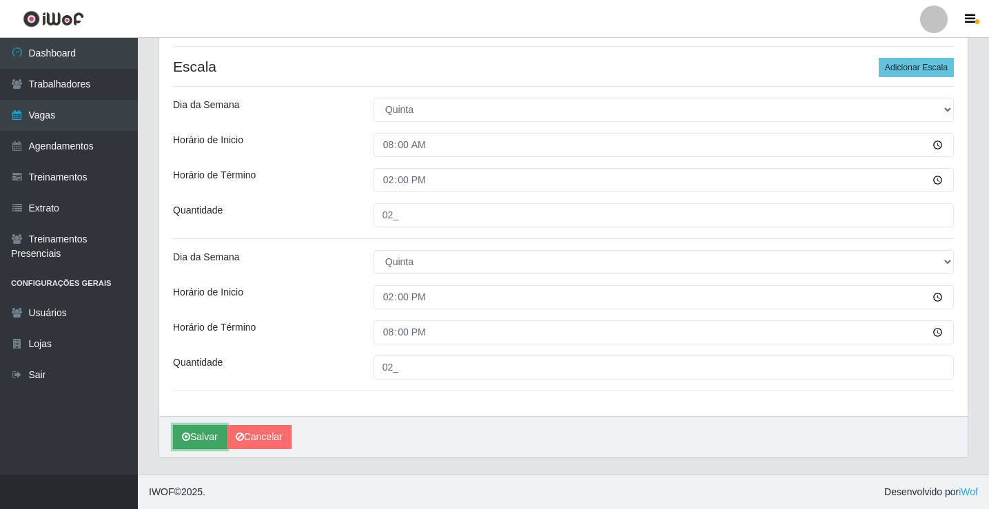
click at [185, 431] on button "Salvar" at bounding box center [200, 437] width 54 height 24
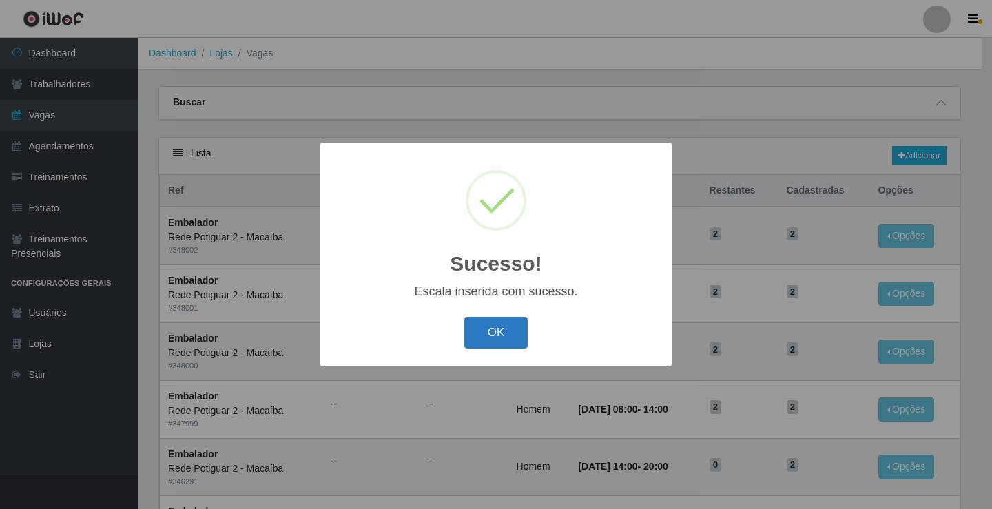
click at [490, 323] on button "OK" at bounding box center [497, 333] width 64 height 32
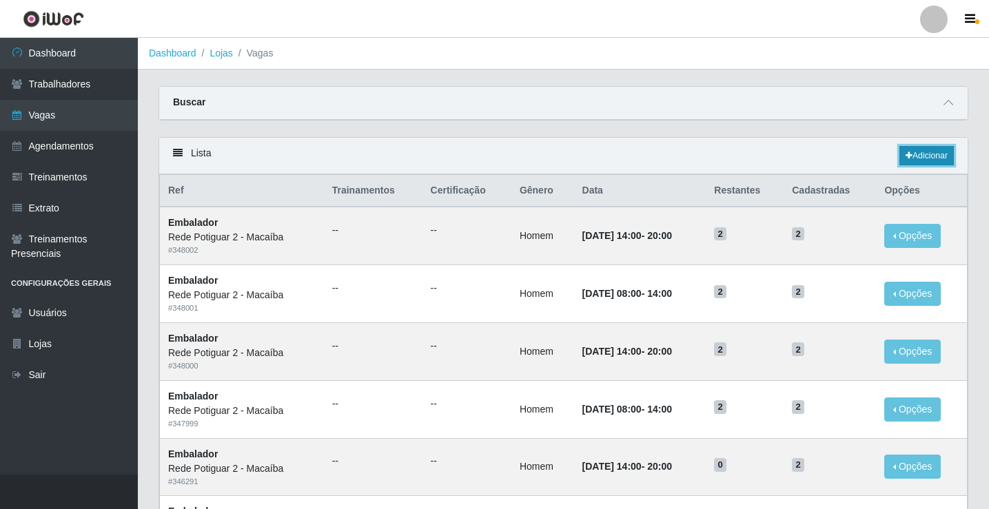
click at [936, 148] on link "Adicionar" at bounding box center [926, 155] width 54 height 19
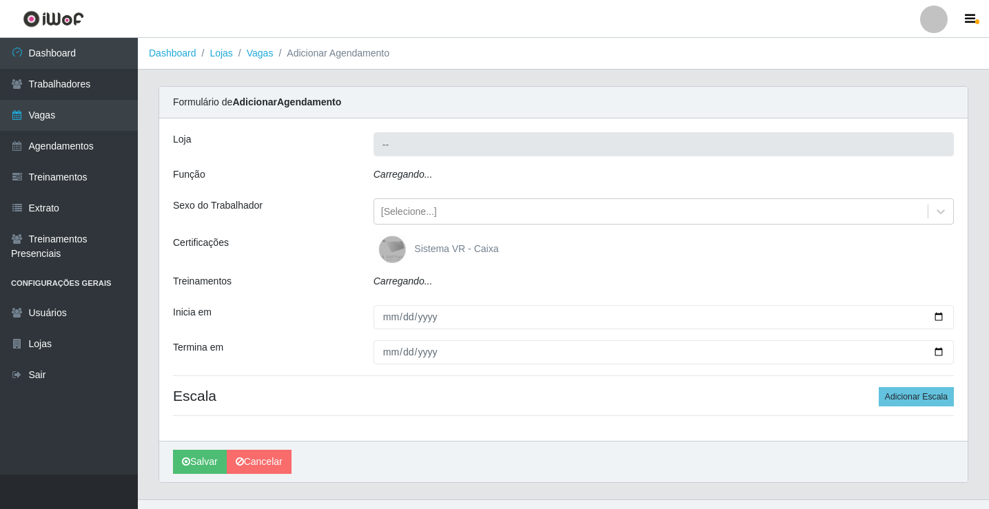
type input "Rede Potiguar 2 - Macaíba"
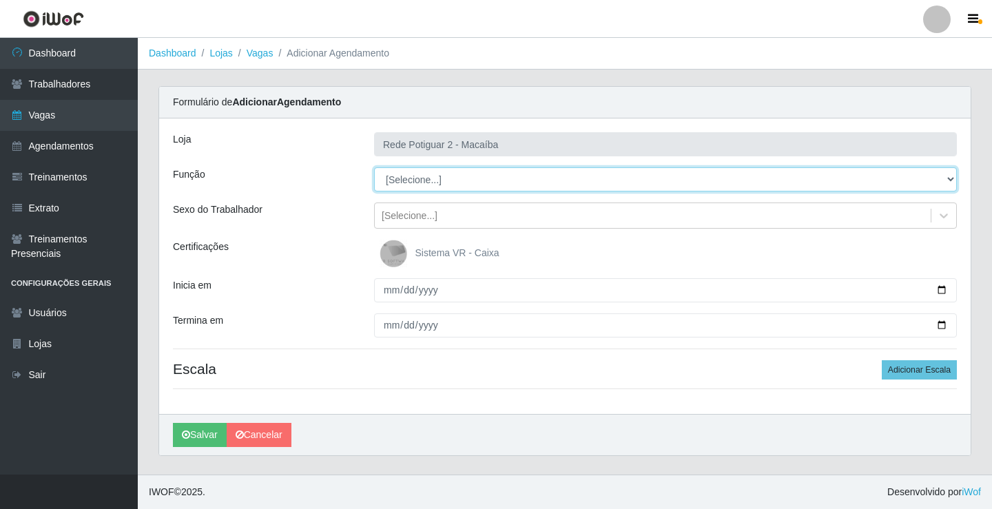
click at [446, 186] on select "[Selecione...] ASG ASG + ASG ++ Auxiliar de Estoque Balconista Embalador Reposi…" at bounding box center [665, 179] width 583 height 24
select select "1"
click at [374, 167] on select "[Selecione...] ASG ASG + ASG ++ Auxiliar de Estoque Balconista Embalador Reposi…" at bounding box center [665, 179] width 583 height 24
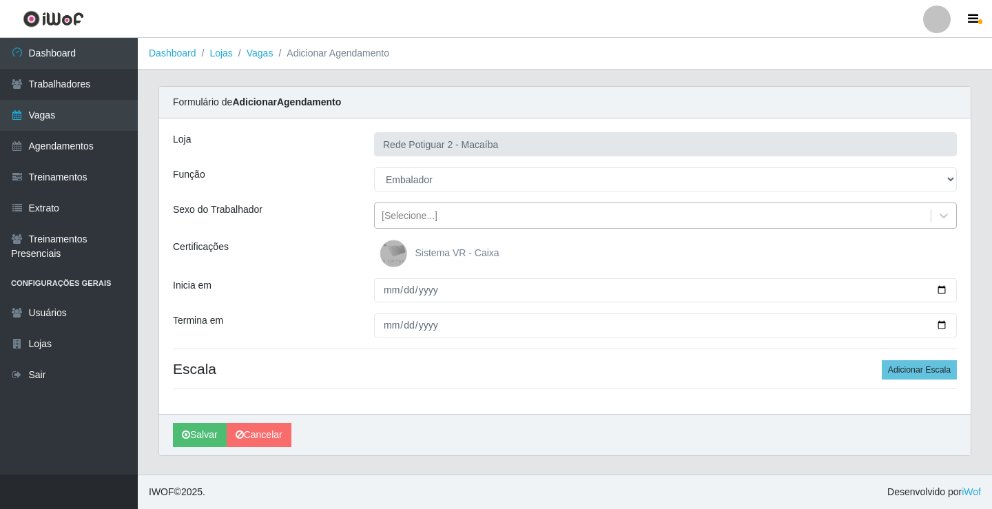
click at [457, 211] on div "[Selecione...]" at bounding box center [653, 216] width 556 height 23
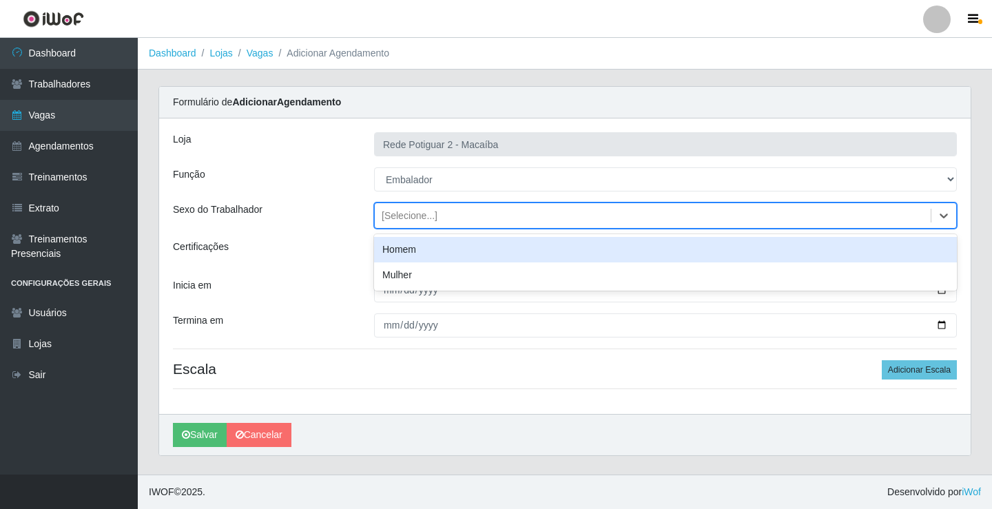
click at [438, 244] on div "Homem" at bounding box center [665, 249] width 583 height 25
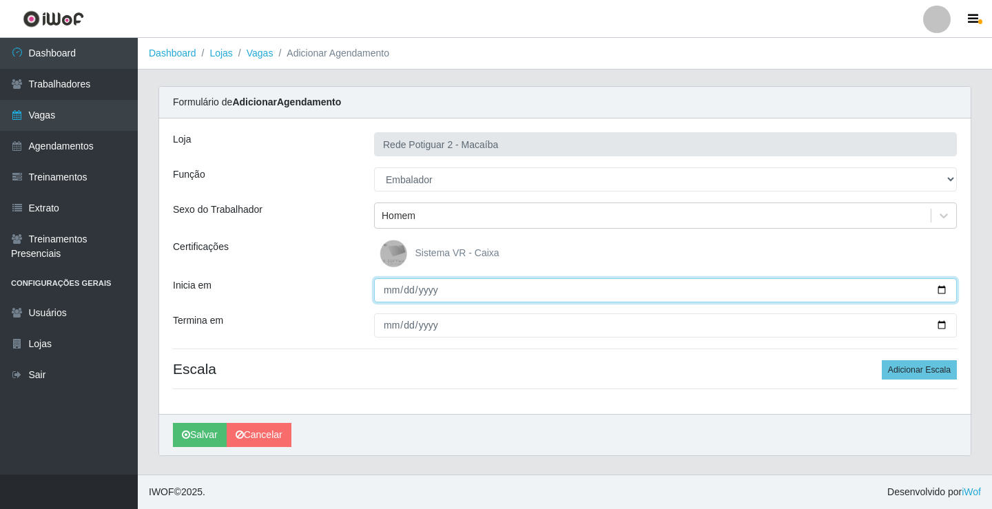
click at [391, 288] on input "Inicia em" at bounding box center [665, 290] width 583 height 24
type input "[DATE]"
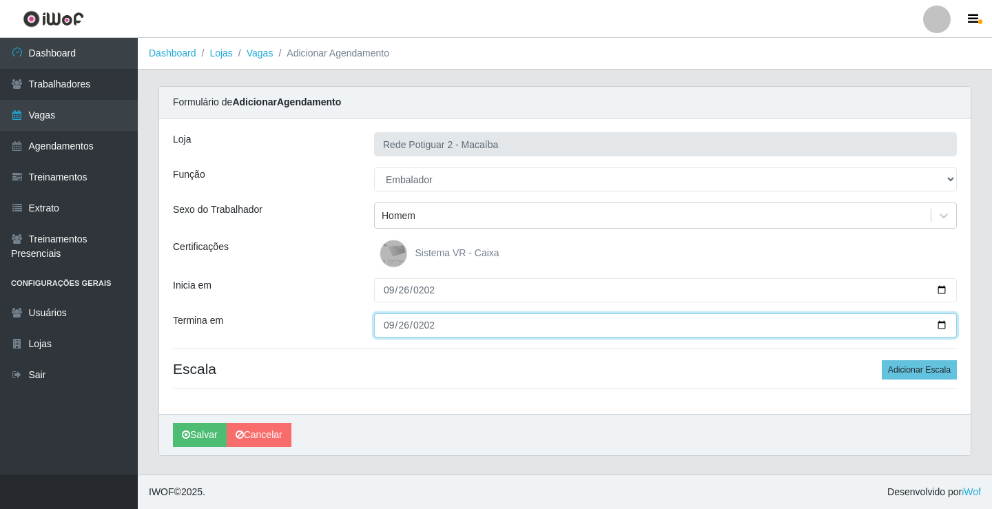
type input "[DATE]"
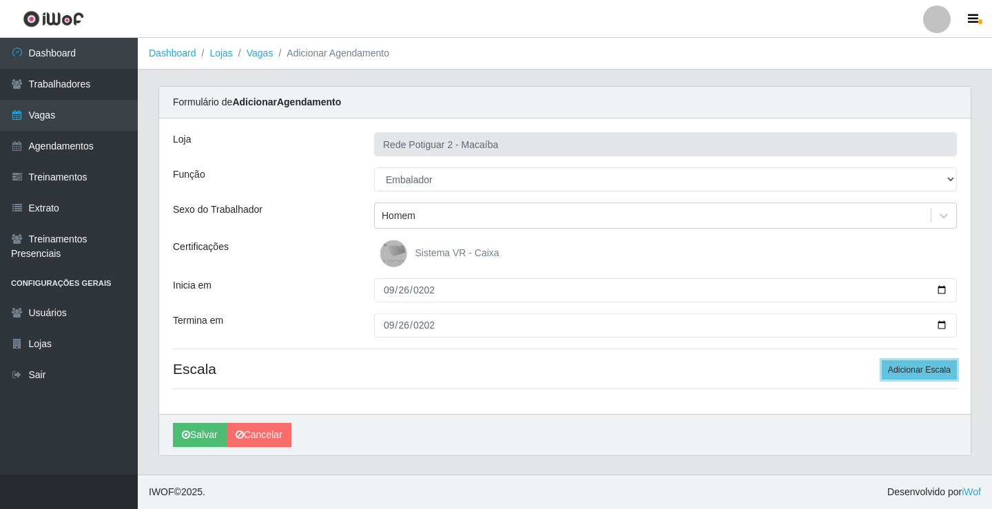
click at [882, 360] on button "Adicionar Escala" at bounding box center [919, 369] width 75 height 19
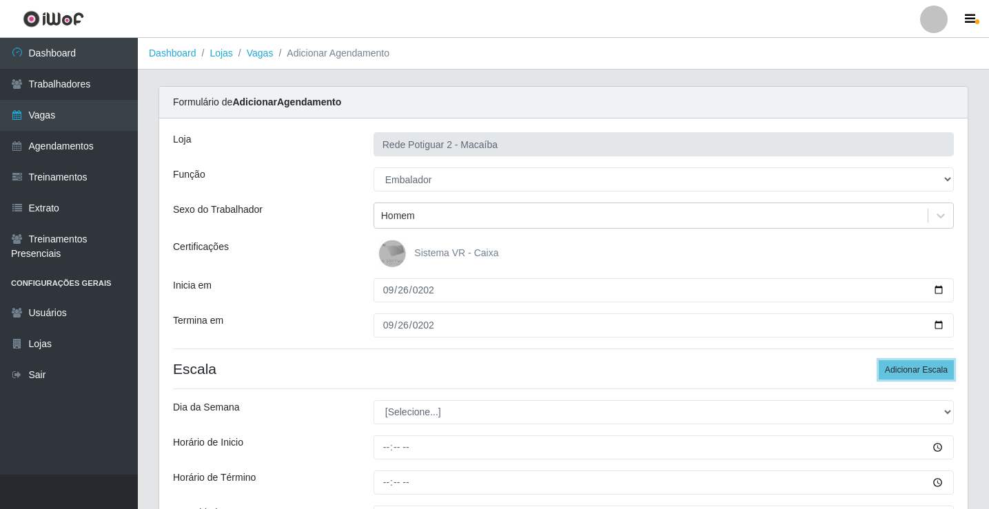
click at [879, 360] on button "Adicionar Escala" at bounding box center [916, 369] width 75 height 19
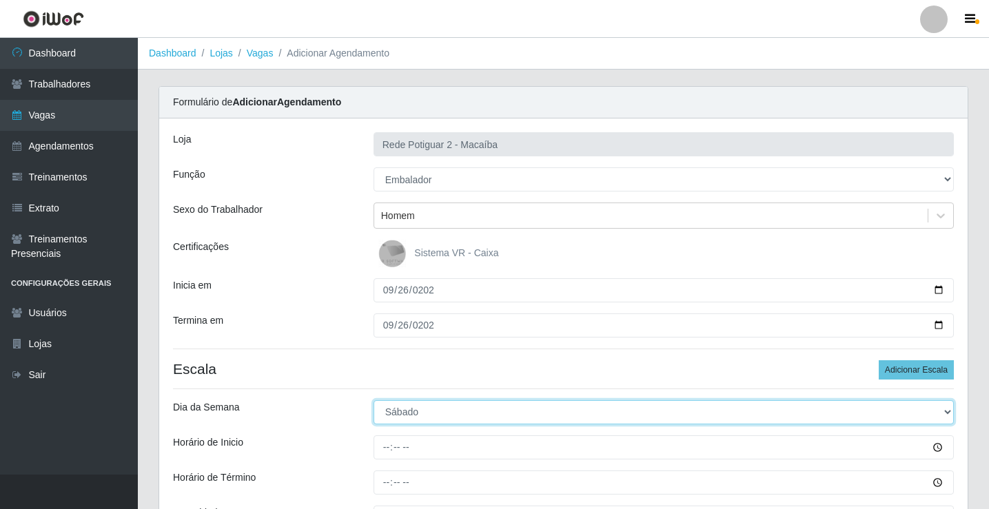
select select "5"
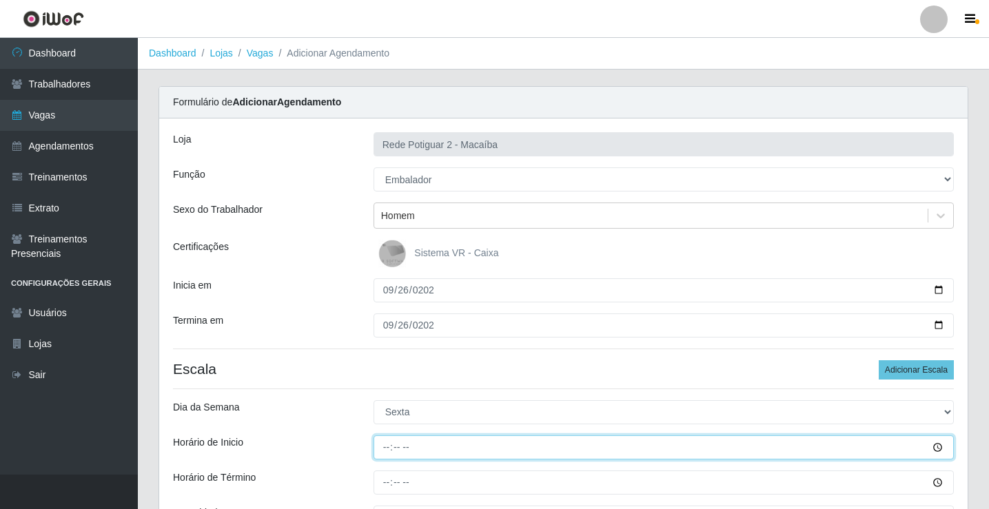
type input "08:00"
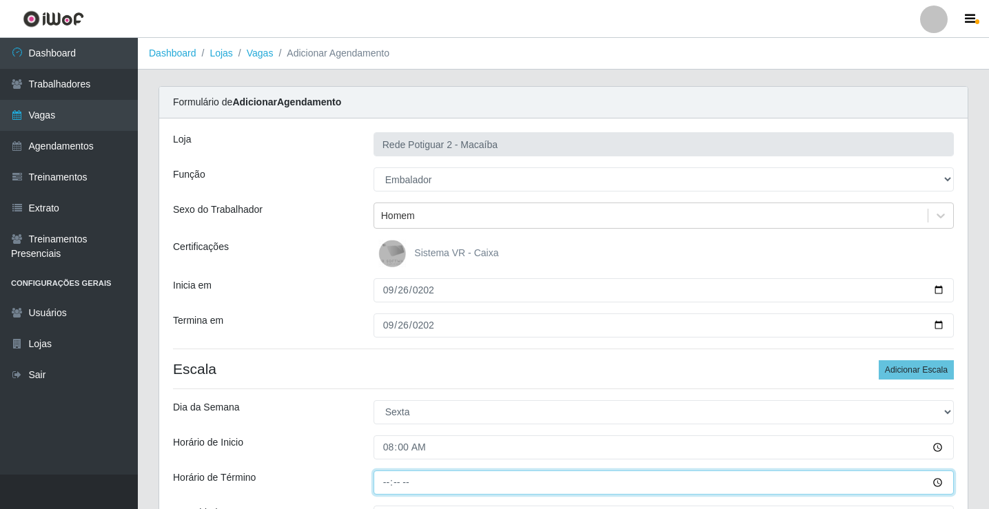
type input "14:00"
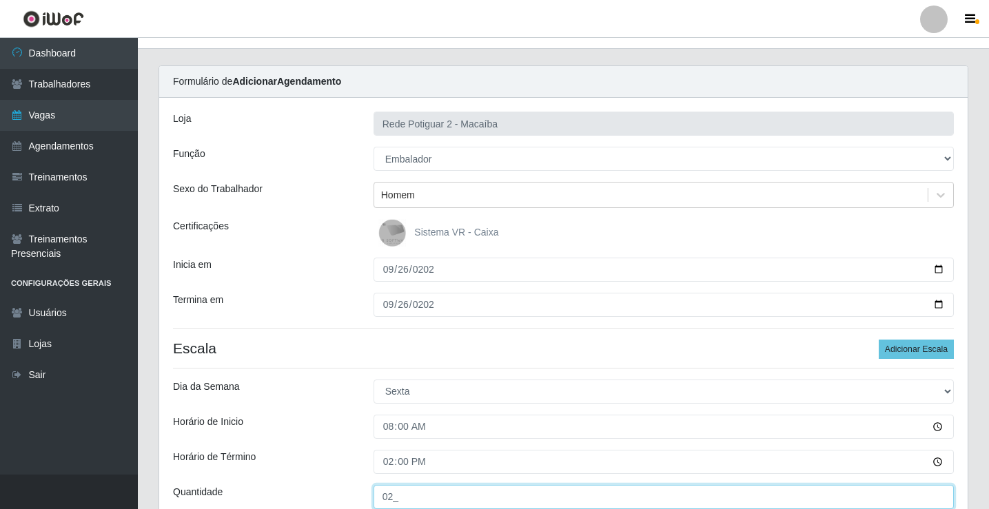
type input "02_"
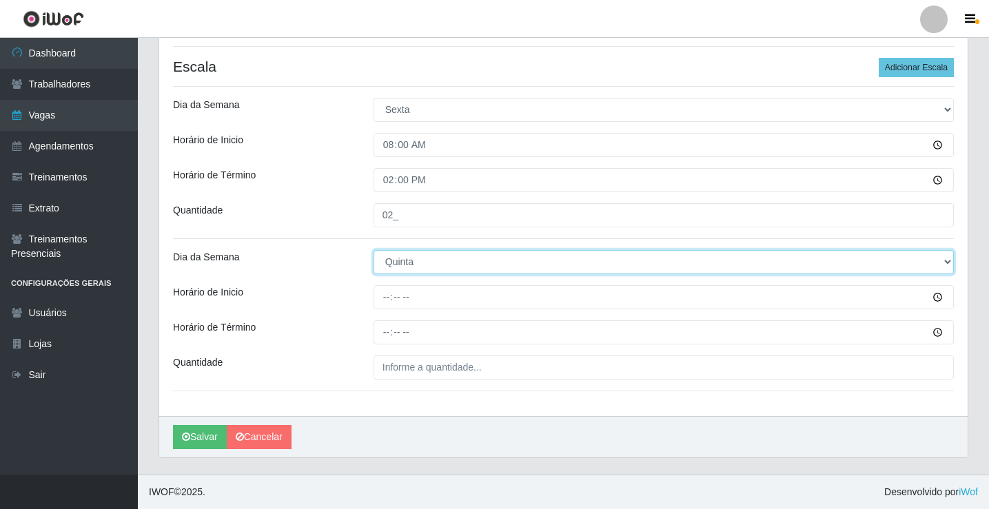
select select "5"
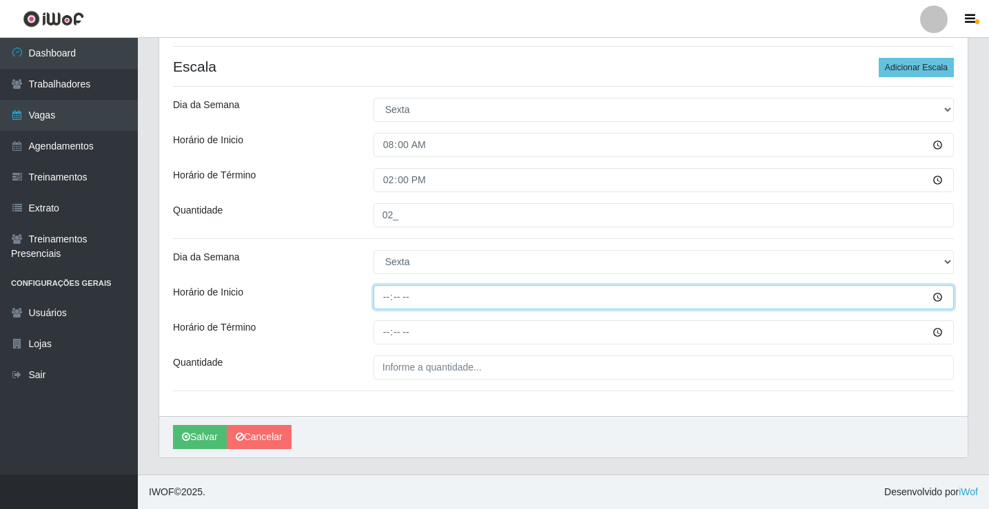
type input "14:00"
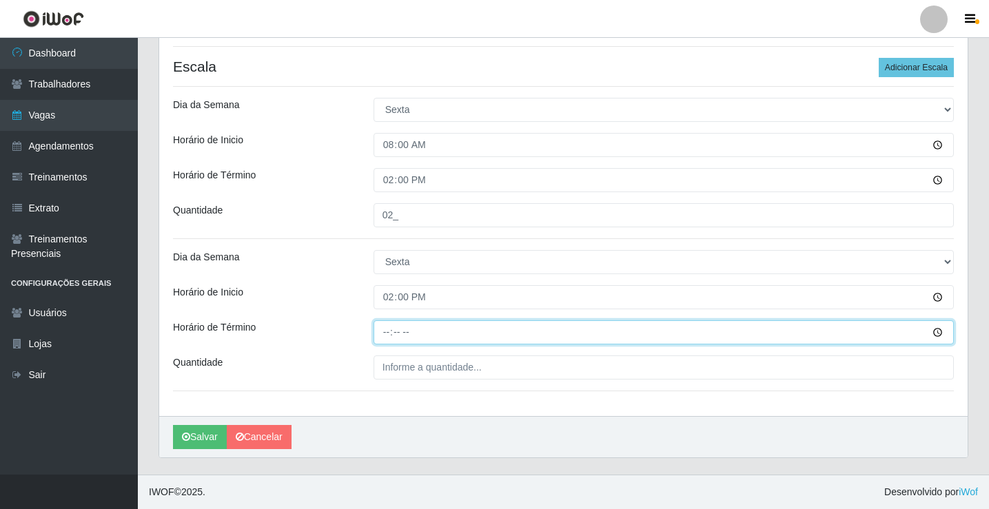
type input "20:00"
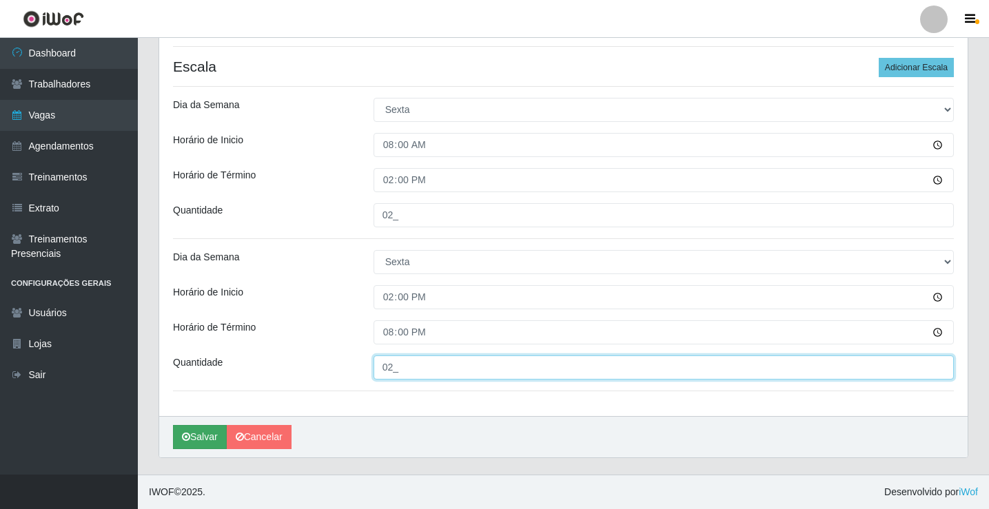
type input "02_"
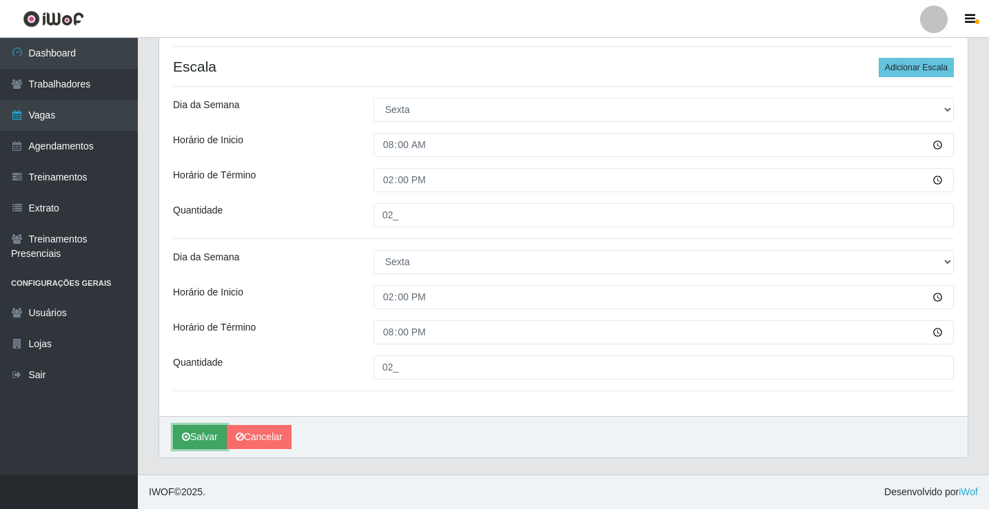
click at [187, 433] on icon "submit" at bounding box center [186, 437] width 8 height 10
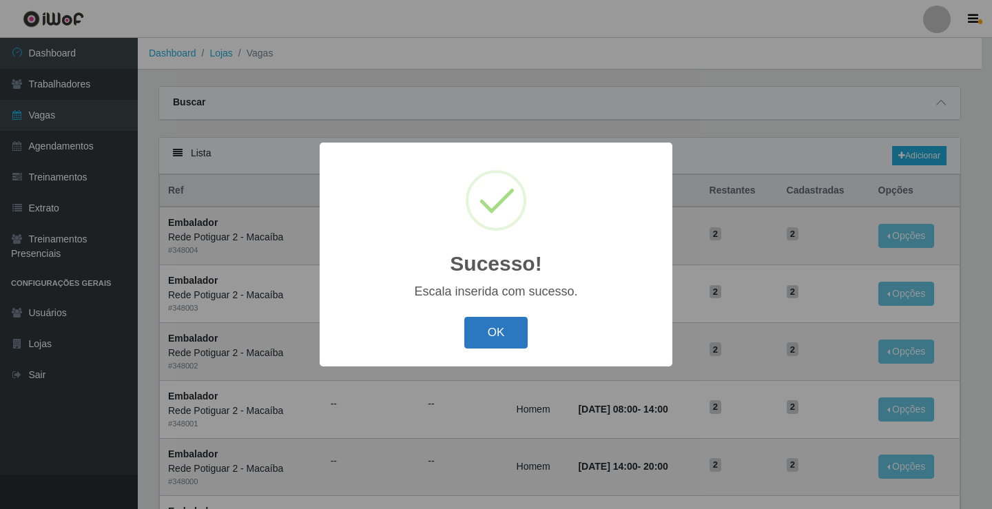
click at [506, 330] on button "OK" at bounding box center [497, 333] width 64 height 32
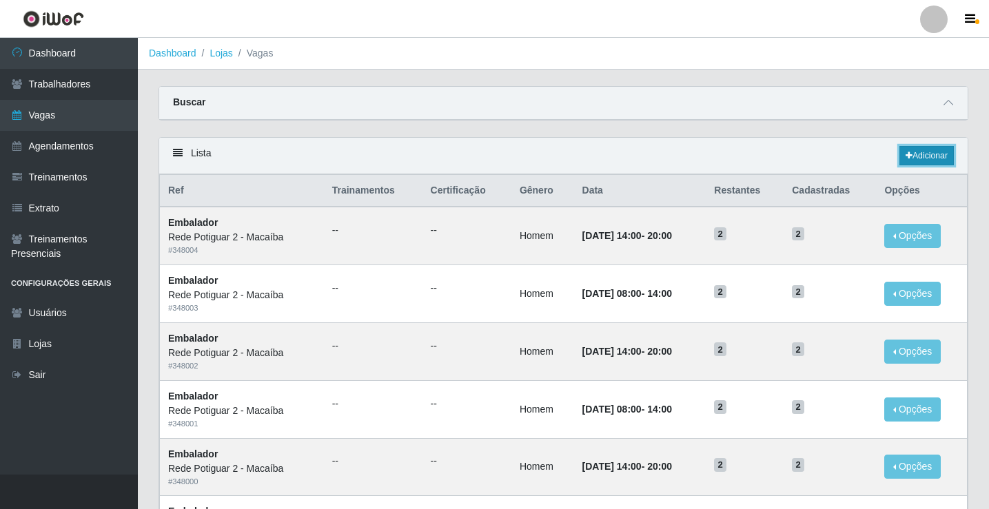
click at [931, 154] on link "Adicionar" at bounding box center [926, 155] width 54 height 19
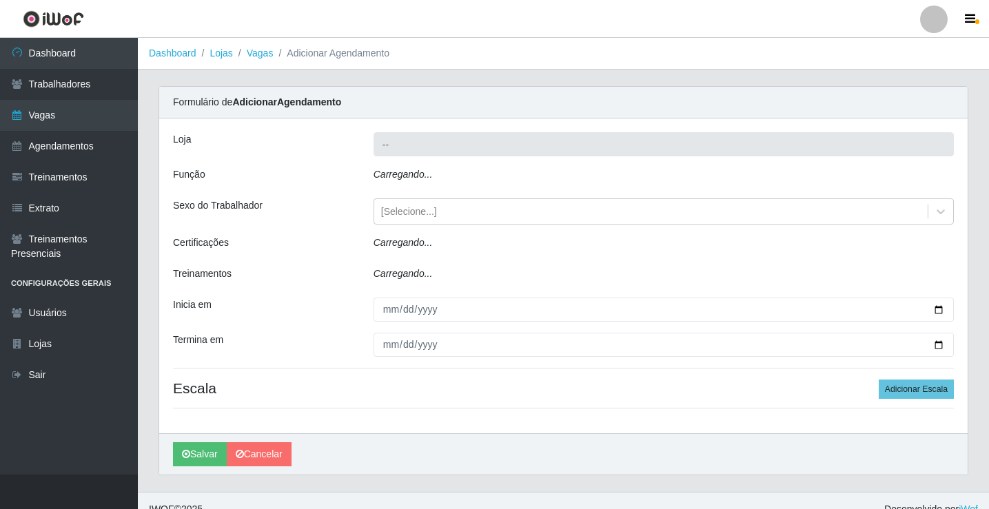
type input "Rede Potiguar 2 - Macaíba"
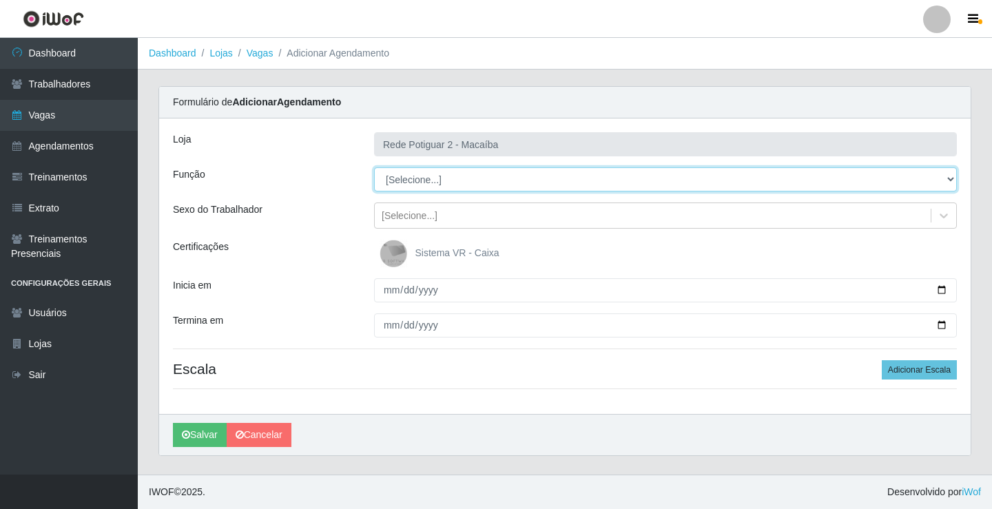
click at [447, 186] on select "[Selecione...] ASG ASG + ASG ++ Auxiliar de Estoque Balconista Embalador Reposi…" at bounding box center [665, 179] width 583 height 24
select select "1"
click at [374, 167] on select "[Selecione...] ASG ASG + ASG ++ Auxiliar de Estoque Balconista Embalador Reposi…" at bounding box center [665, 179] width 583 height 24
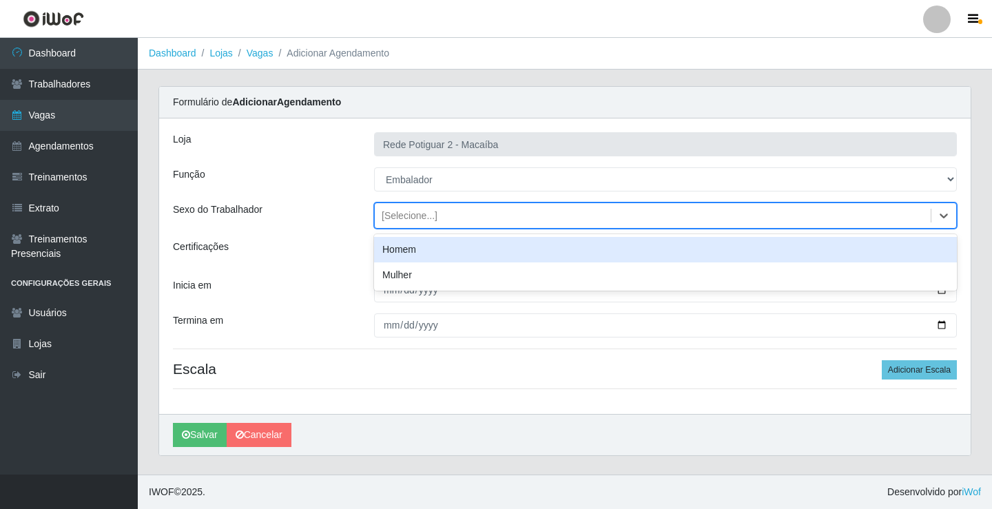
click at [457, 203] on div "[Selecione...]" at bounding box center [665, 216] width 583 height 26
click at [428, 245] on div "Homem" at bounding box center [665, 249] width 583 height 25
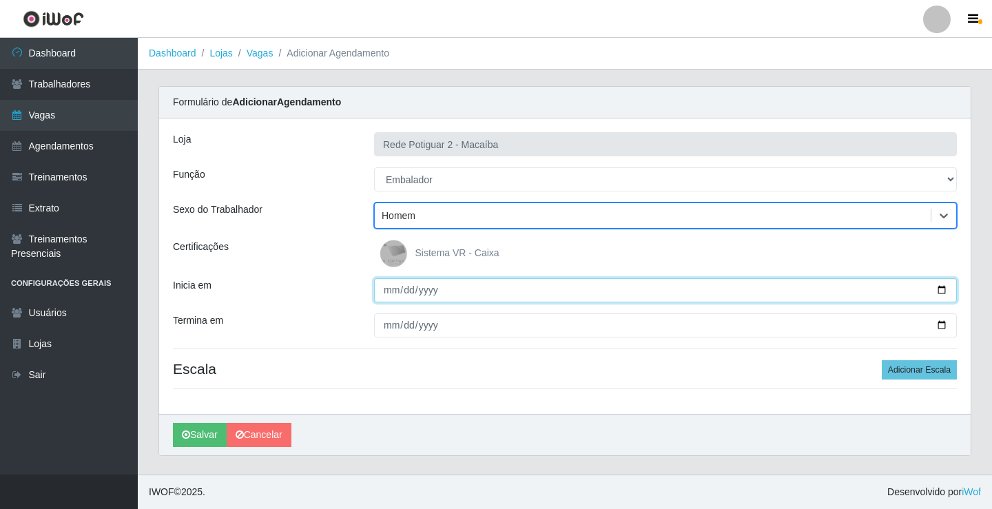
click at [391, 291] on input "Inicia em" at bounding box center [665, 290] width 583 height 24
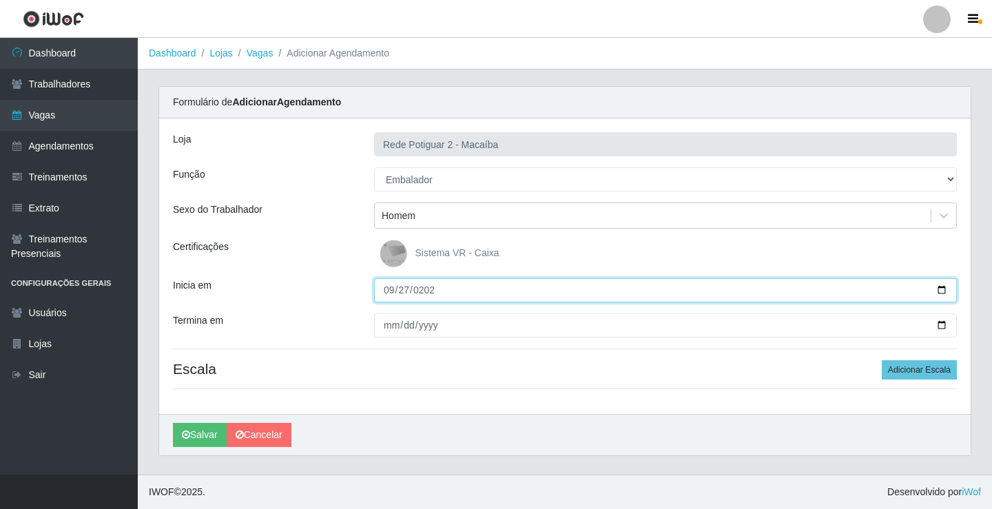
type input "[DATE]"
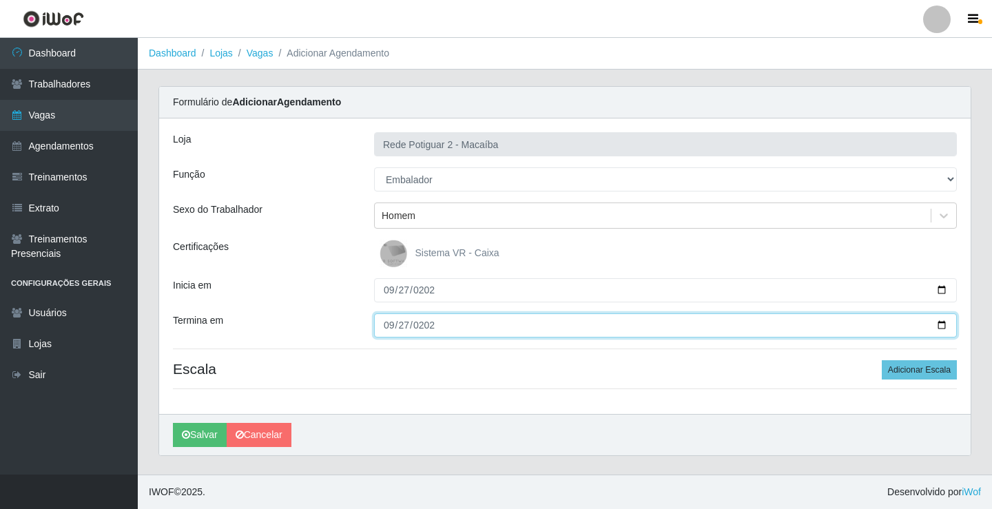
type input "[DATE]"
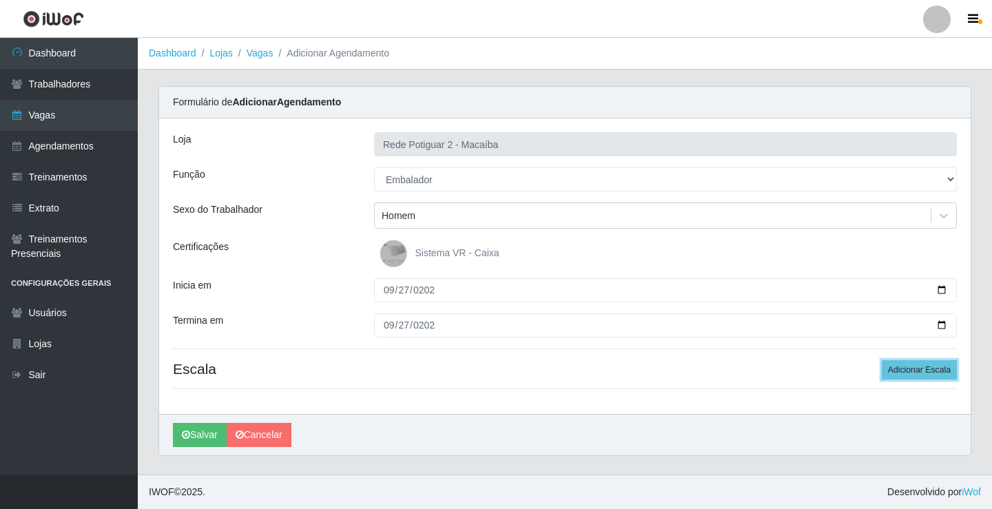
click at [882, 360] on button "Adicionar Escala" at bounding box center [919, 369] width 75 height 19
click at [879, 360] on button "Adicionar Escala" at bounding box center [916, 369] width 75 height 19
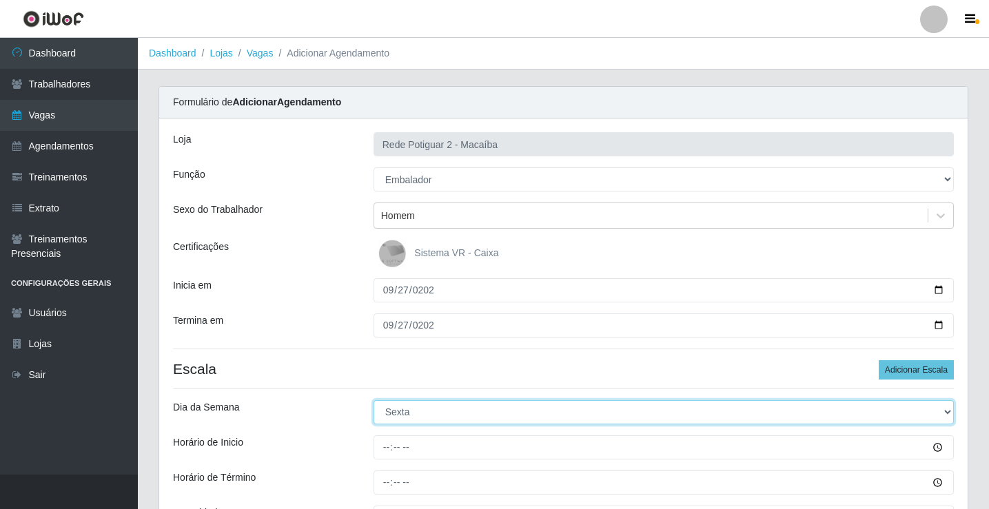
select select "6"
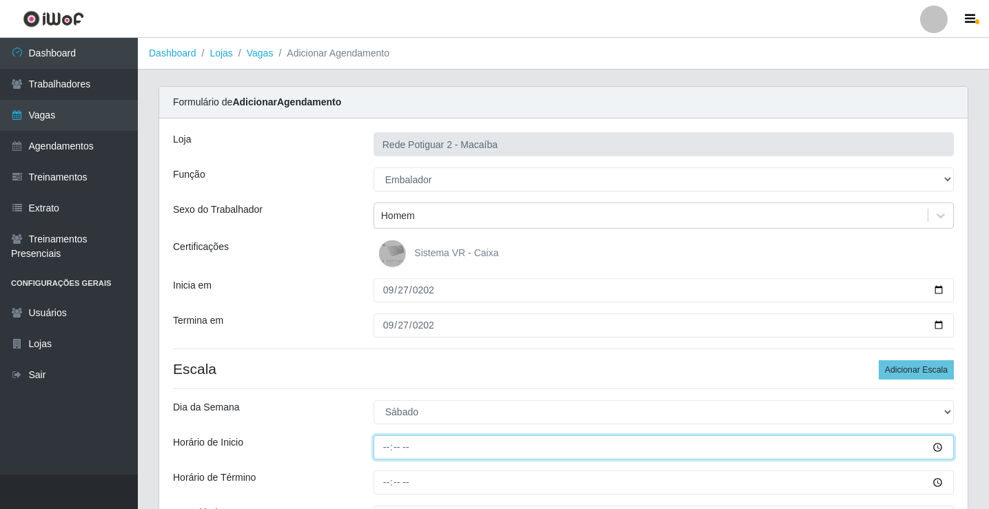
type input "08:00"
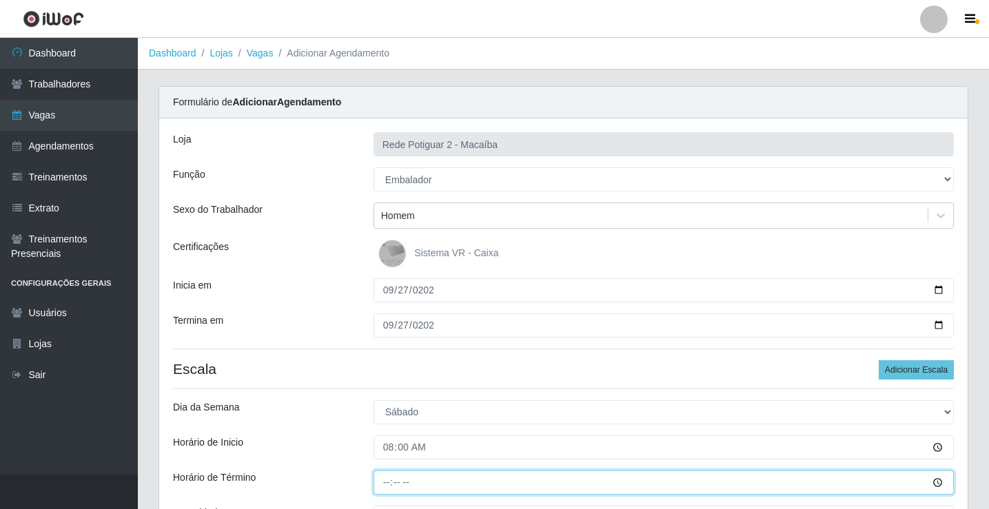
type input "14:00"
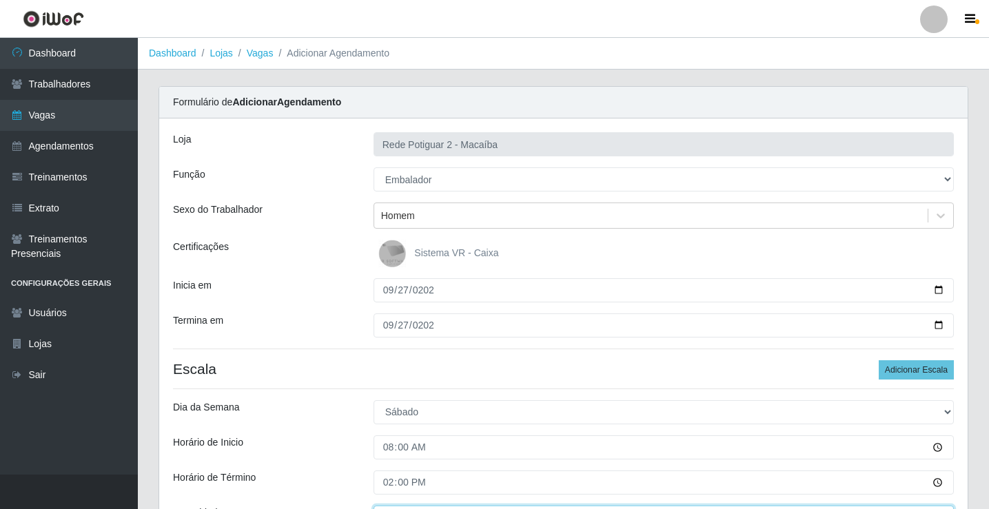
scroll to position [21, 0]
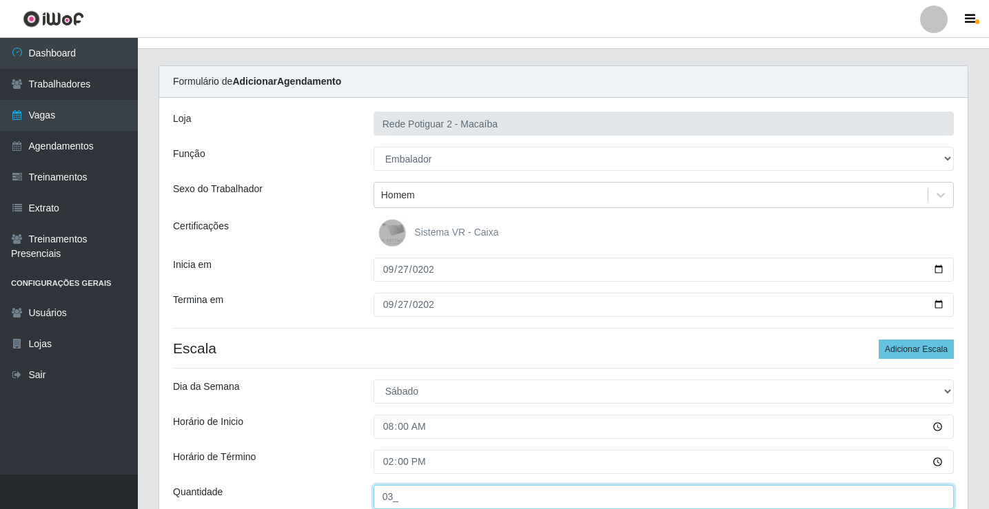
type input "03_"
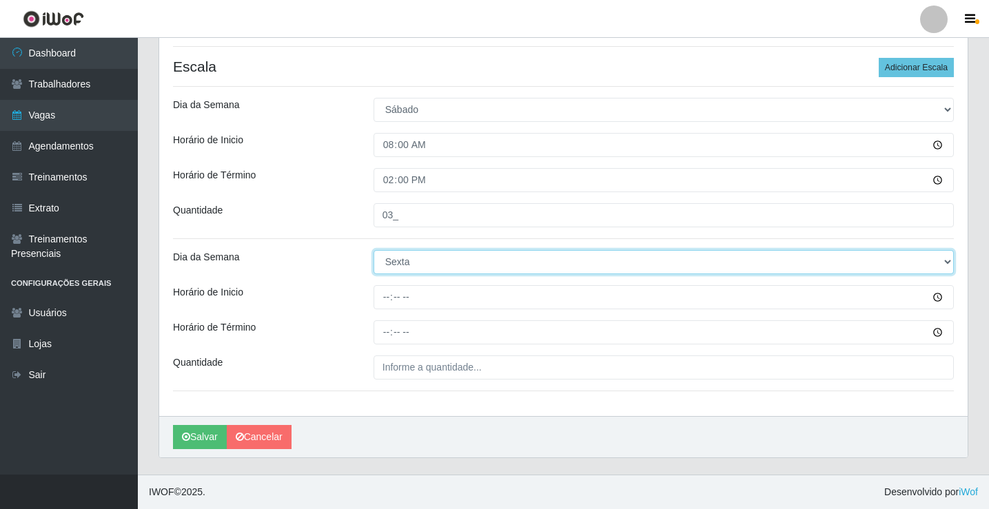
select select "6"
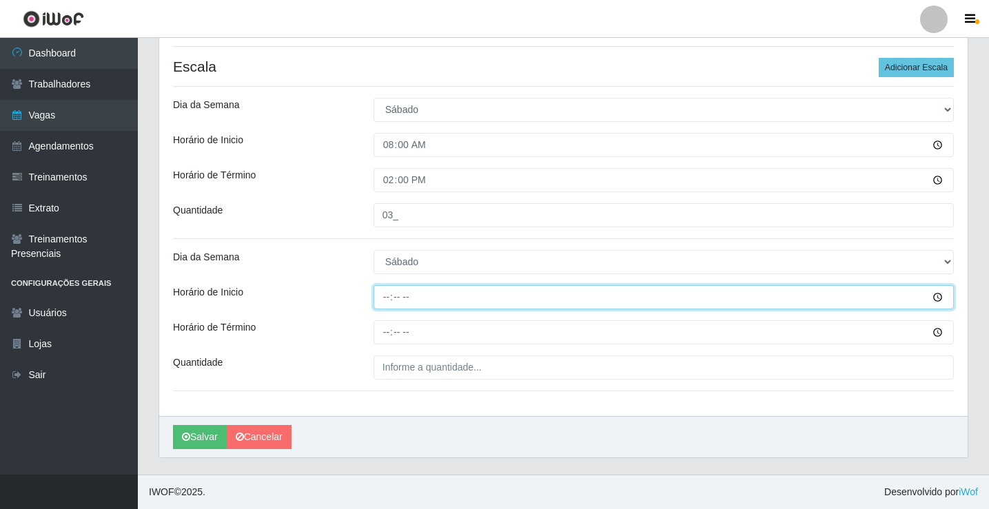
type input "14:00"
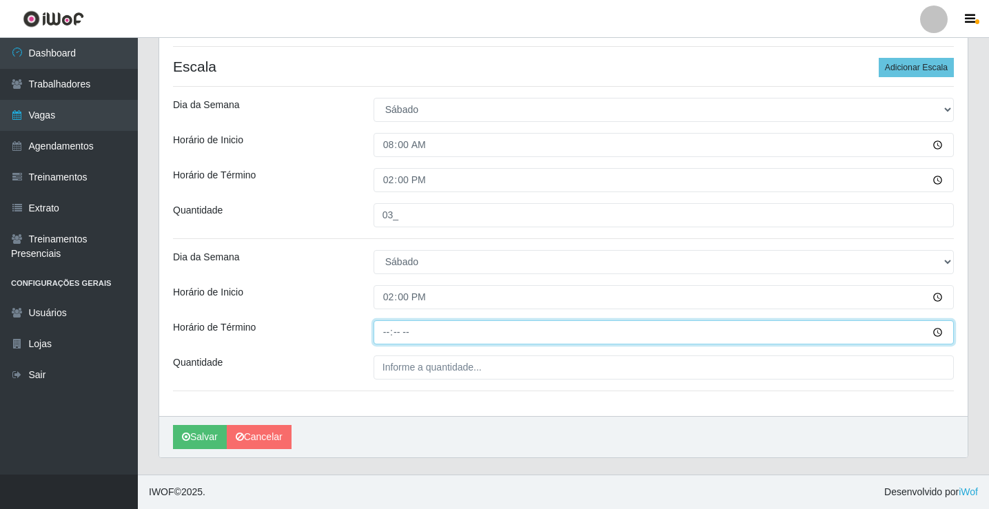
type input "20:00"
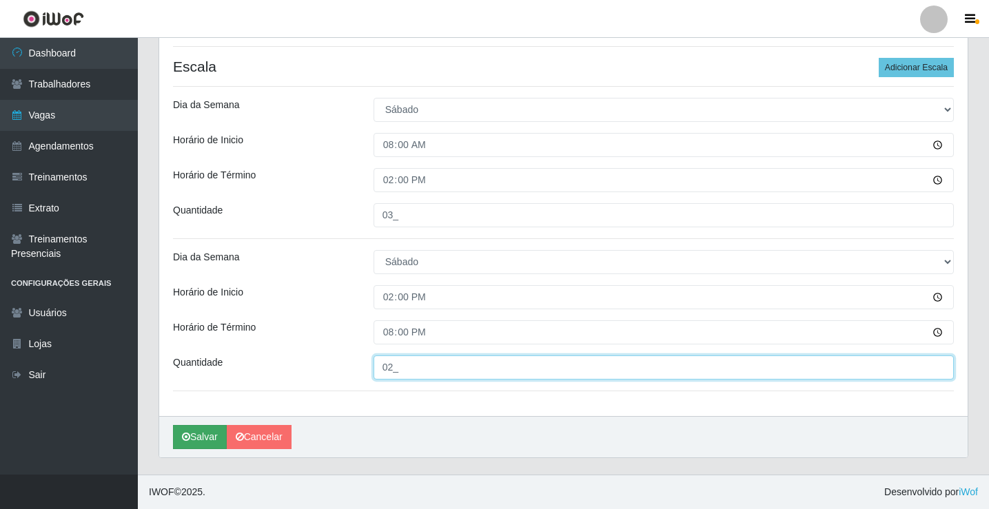
type input "02_"
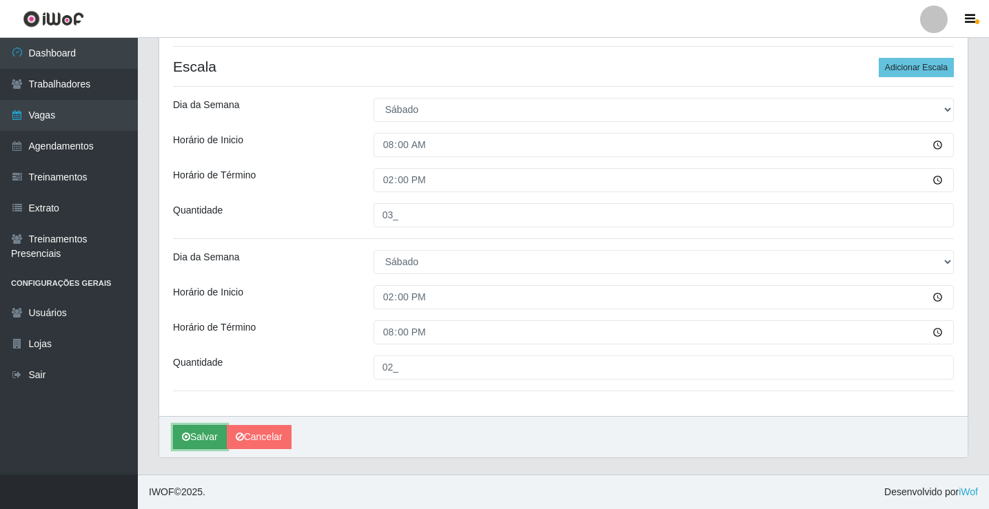
click at [183, 439] on icon "submit" at bounding box center [186, 437] width 8 height 10
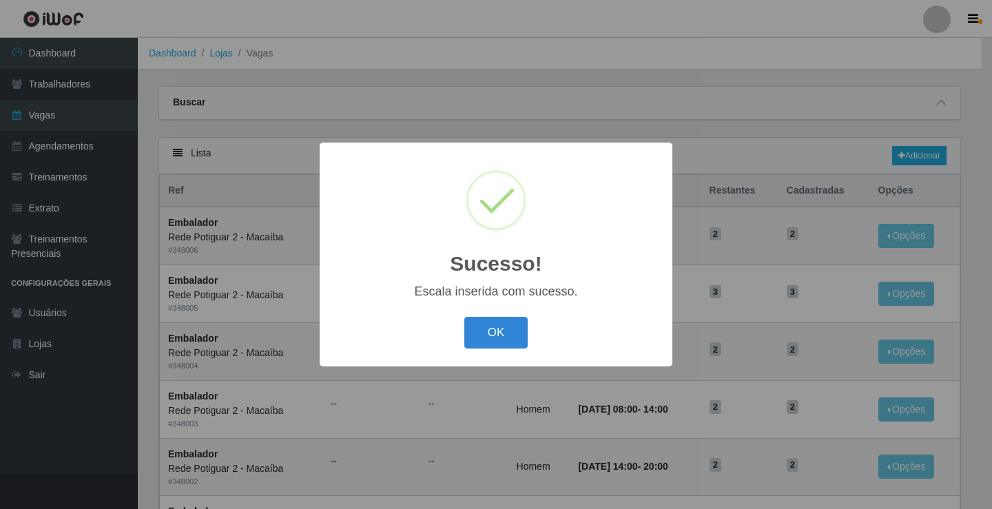
click at [504, 328] on button "OK" at bounding box center [497, 333] width 64 height 32
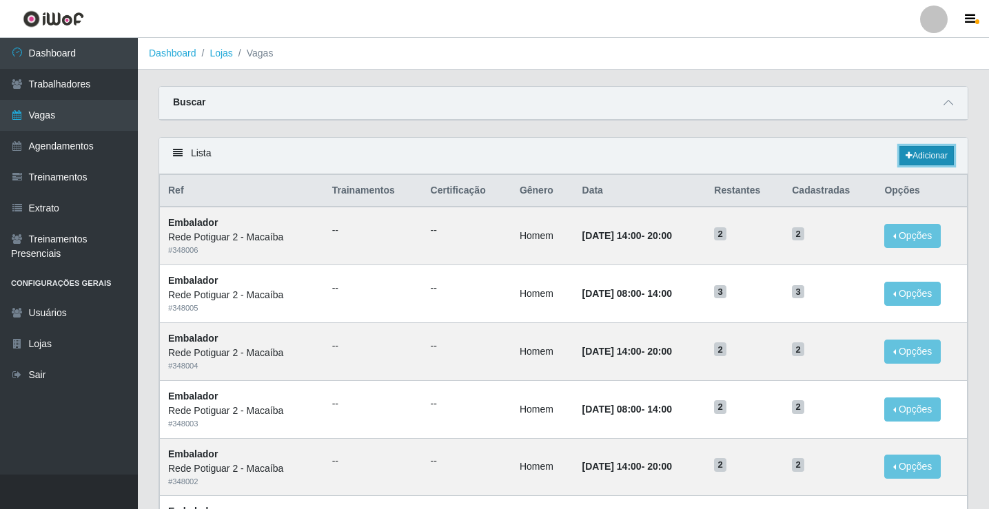
click at [926, 149] on link "Adicionar" at bounding box center [926, 155] width 54 height 19
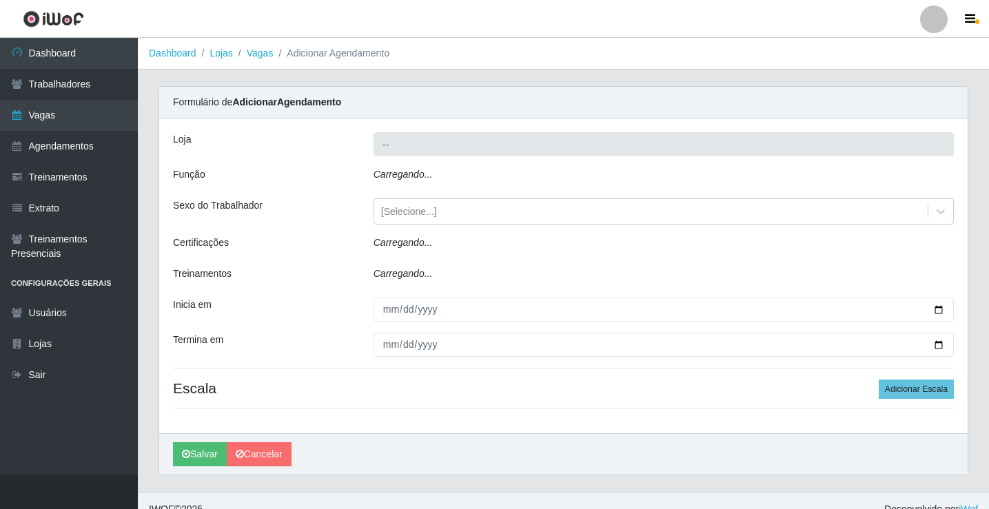
type input "Rede Potiguar 2 - Macaíba"
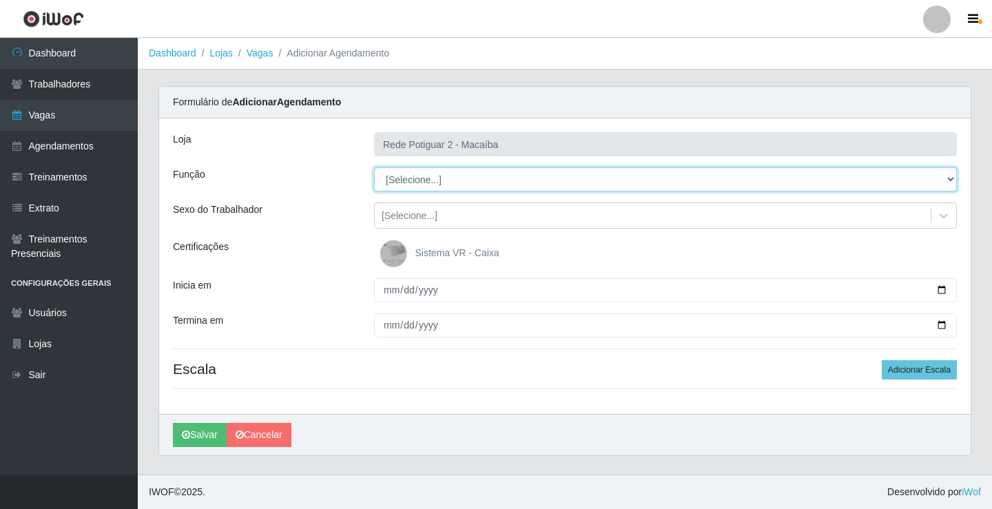
click at [414, 172] on select "[Selecione...] ASG ASG + ASG ++ Auxiliar de Estoque Balconista Embalador Reposi…" at bounding box center [665, 179] width 583 height 24
select select "1"
click at [374, 167] on select "[Selecione...] ASG ASG + ASG ++ Auxiliar de Estoque Balconista Embalador Reposi…" at bounding box center [665, 179] width 583 height 24
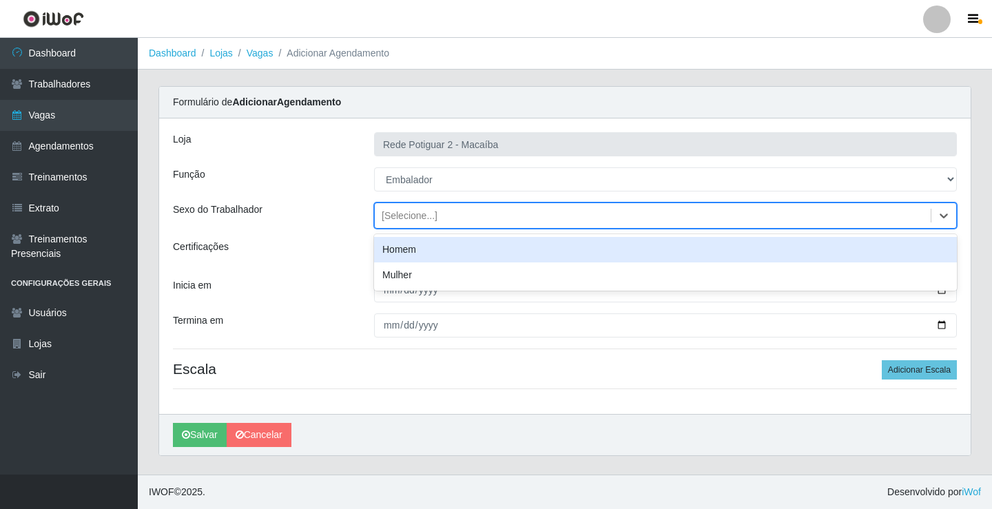
click at [458, 207] on div "[Selecione...]" at bounding box center [653, 216] width 556 height 23
click at [427, 250] on div "Homem" at bounding box center [665, 249] width 583 height 25
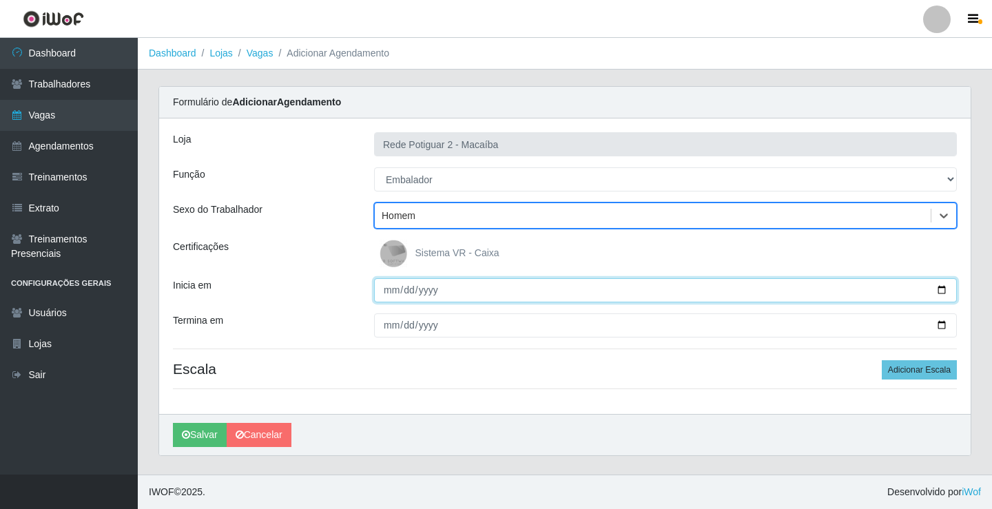
click at [393, 288] on input "Inicia em" at bounding box center [665, 290] width 583 height 24
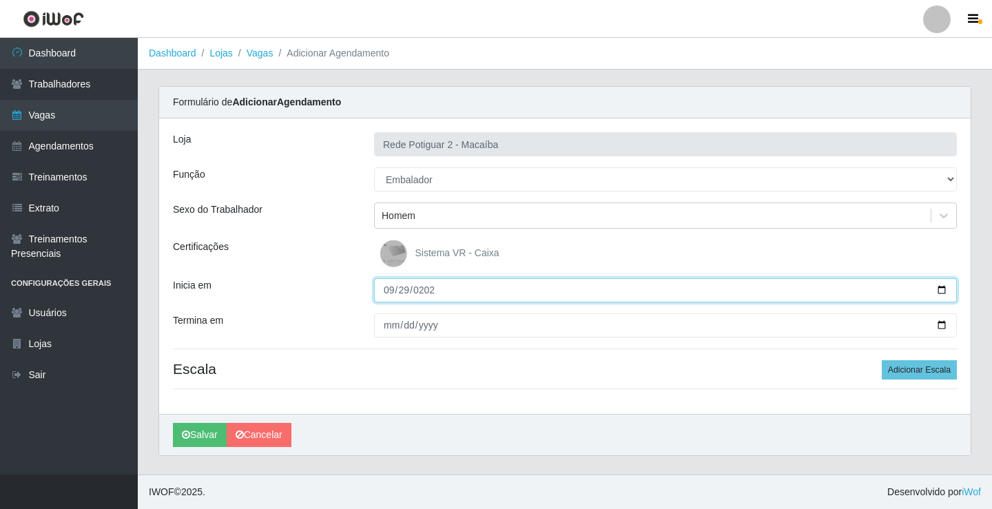
type input "[DATE]"
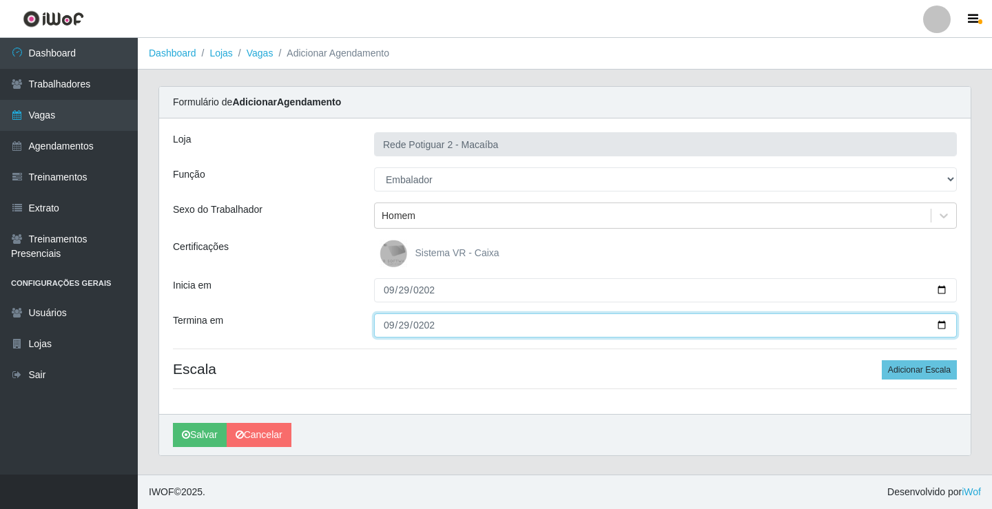
type input "[DATE]"
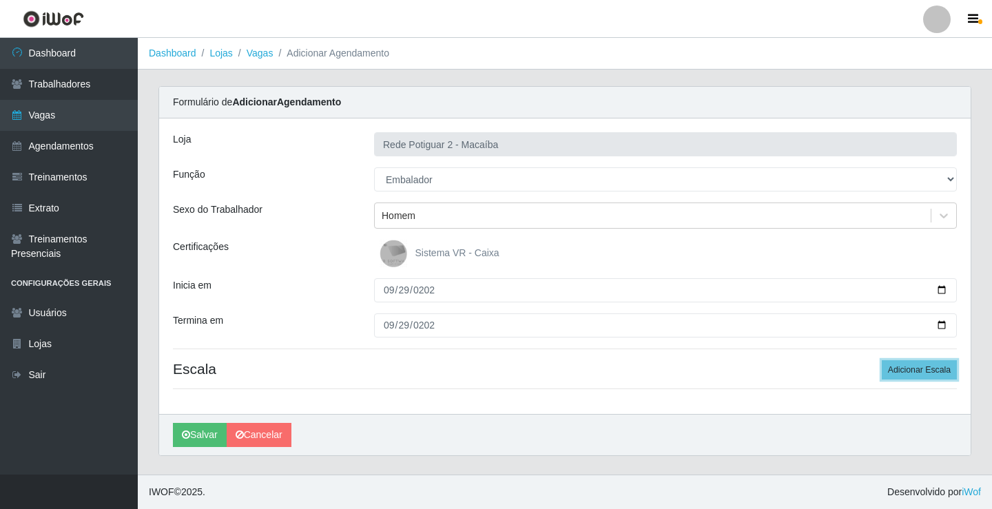
click at [882, 360] on button "Adicionar Escala" at bounding box center [919, 369] width 75 height 19
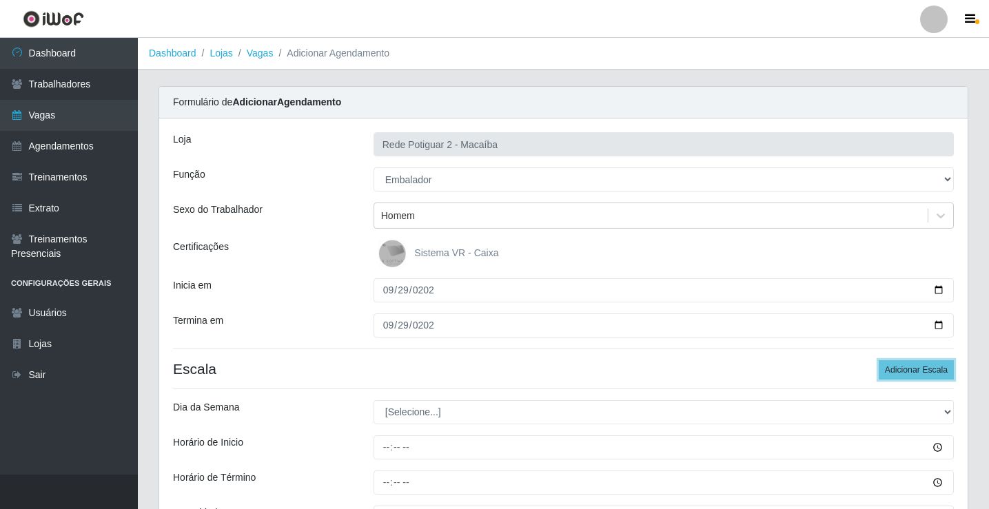
click at [879, 360] on button "Adicionar Escala" at bounding box center [916, 369] width 75 height 19
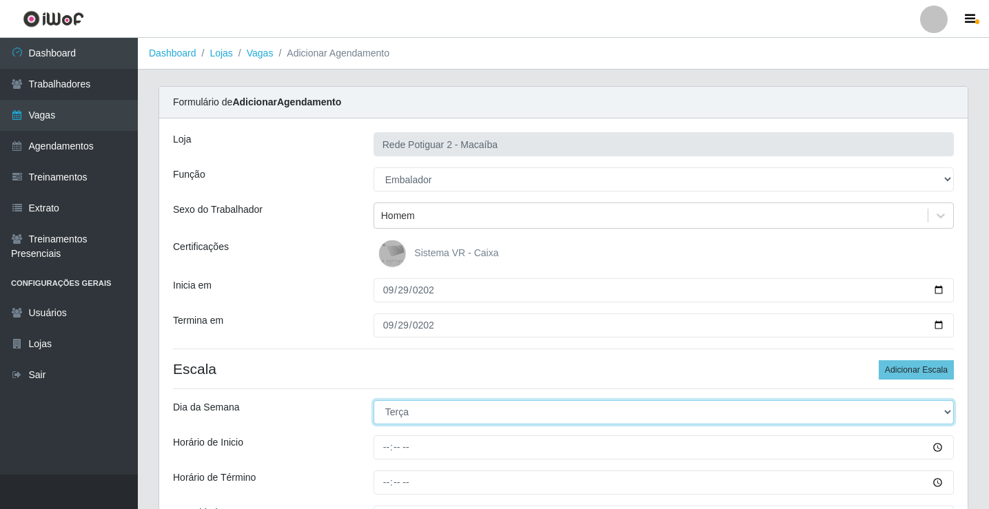
select select "1"
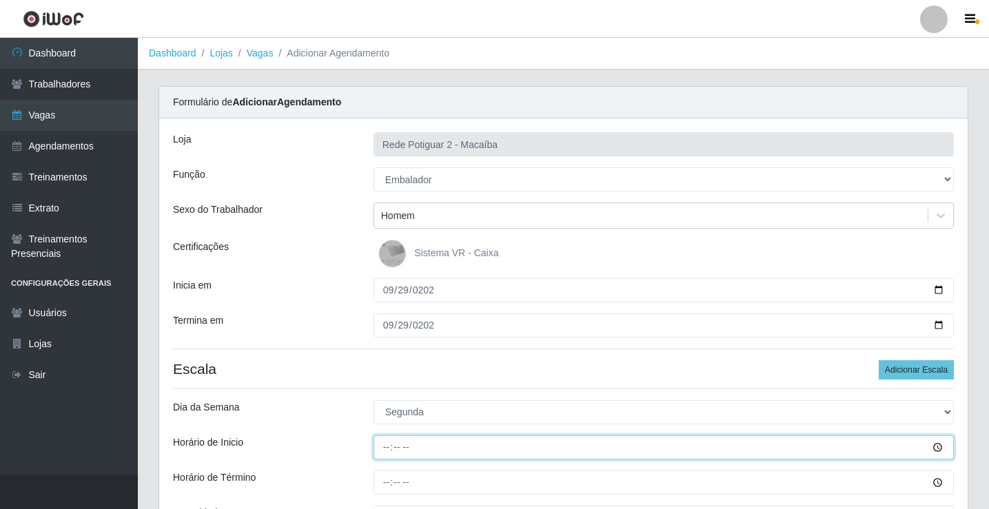
type input "08:00"
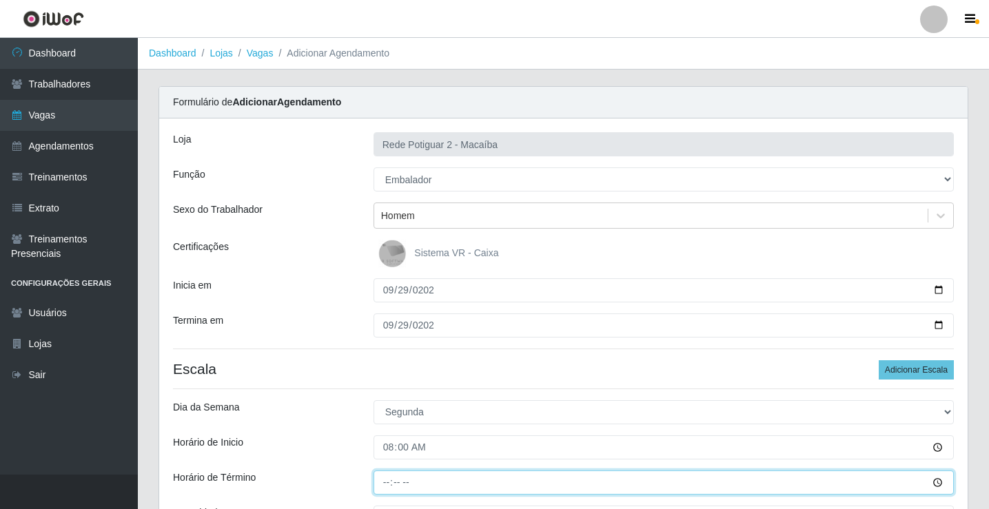
type input "14:00"
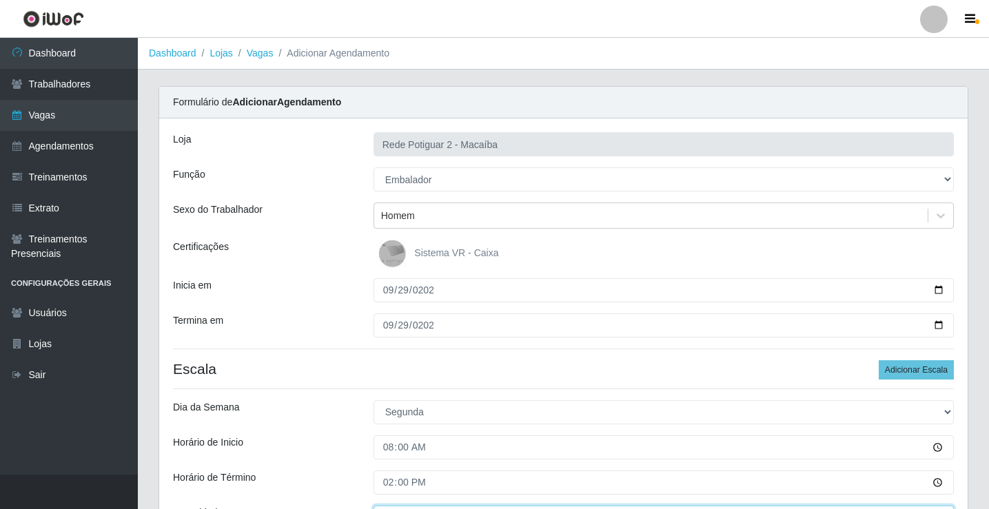
scroll to position [21, 0]
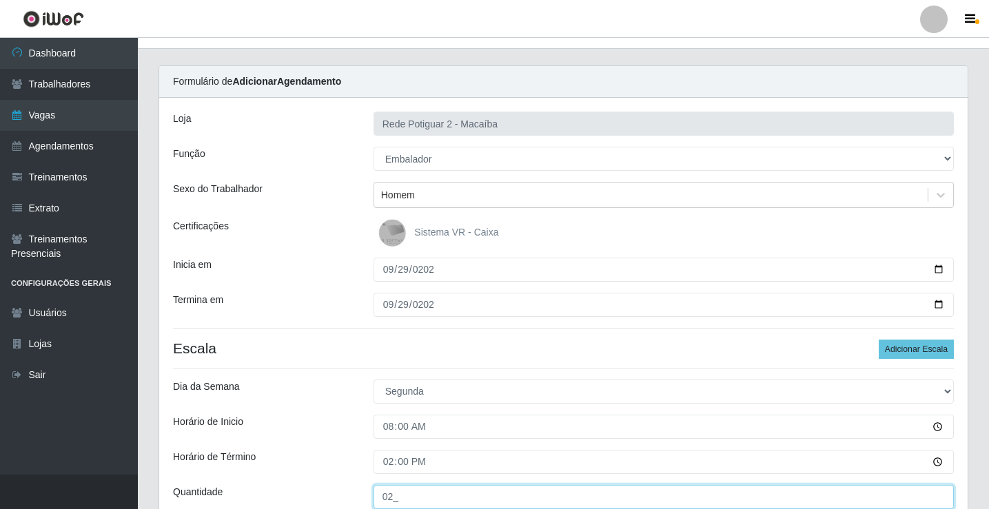
type input "02_"
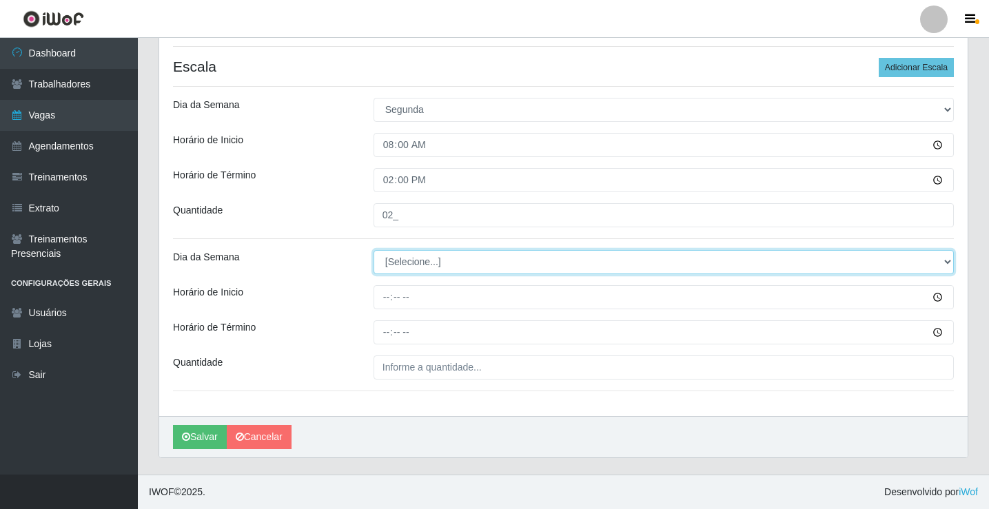
select select "1"
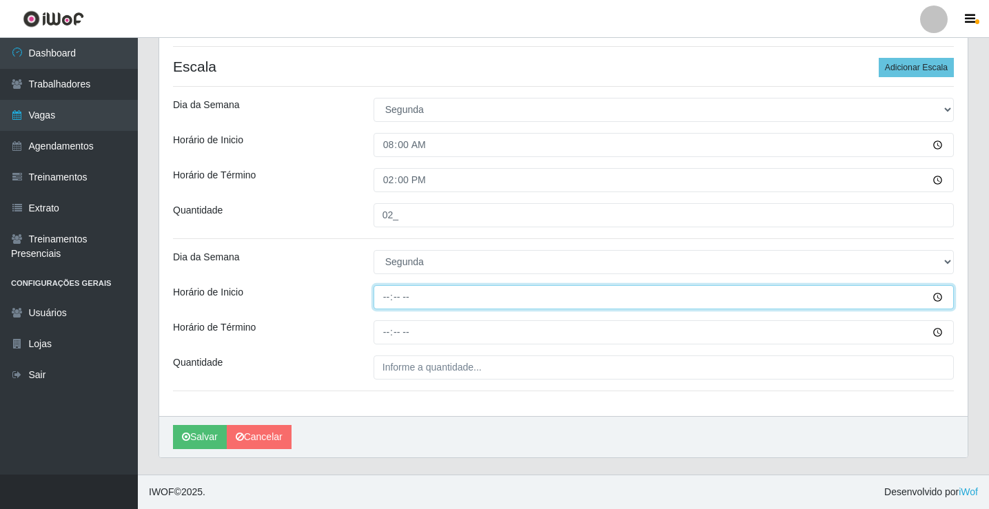
type input "14:00"
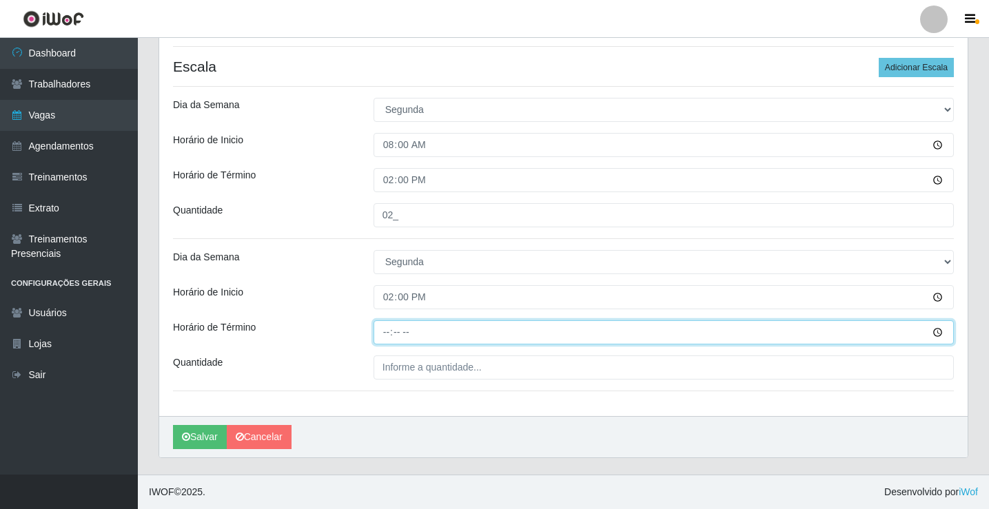
type input "20:00"
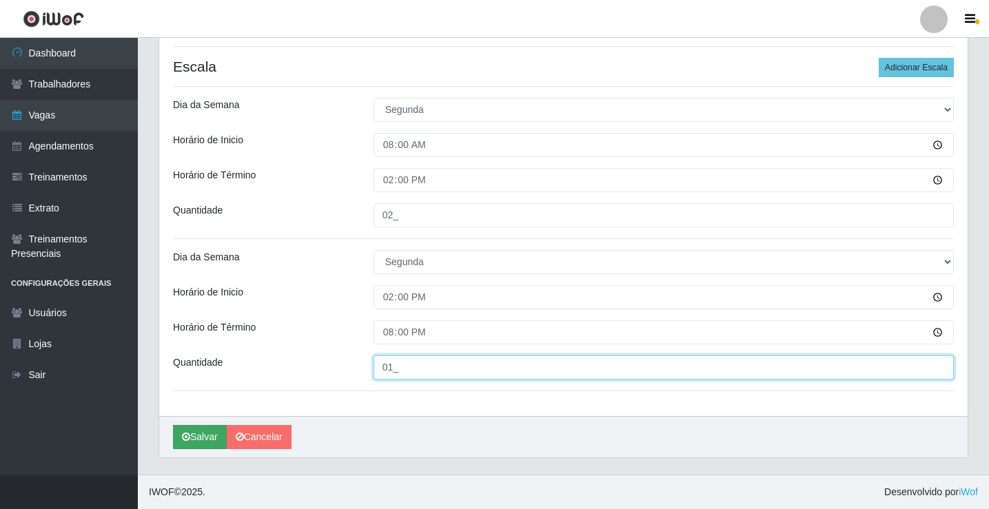
type input "01_"
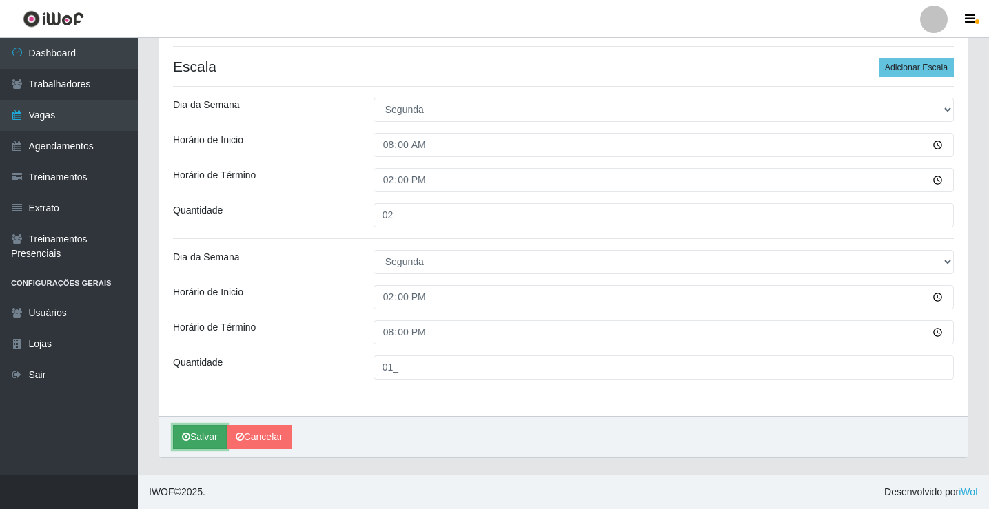
click at [212, 426] on button "Salvar" at bounding box center [200, 437] width 54 height 24
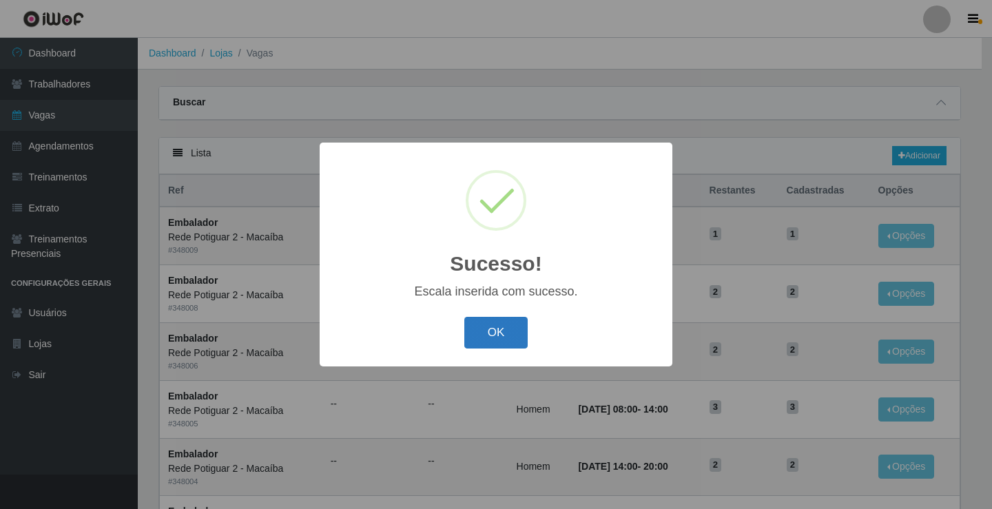
click at [498, 343] on button "OK" at bounding box center [497, 333] width 64 height 32
